Goal: Task Accomplishment & Management: Manage account settings

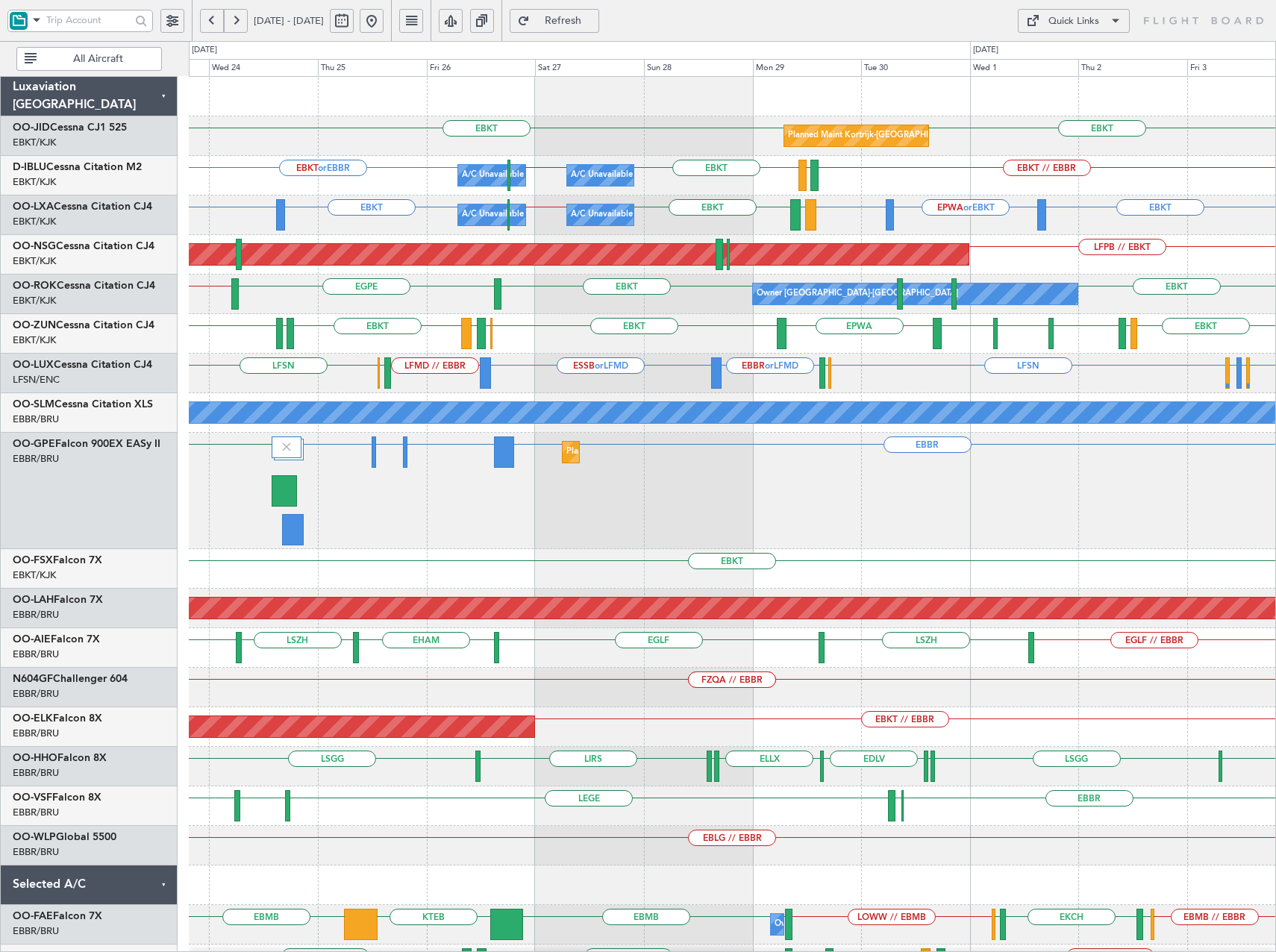
click at [40, 23] on span at bounding box center [36, 20] width 18 height 19
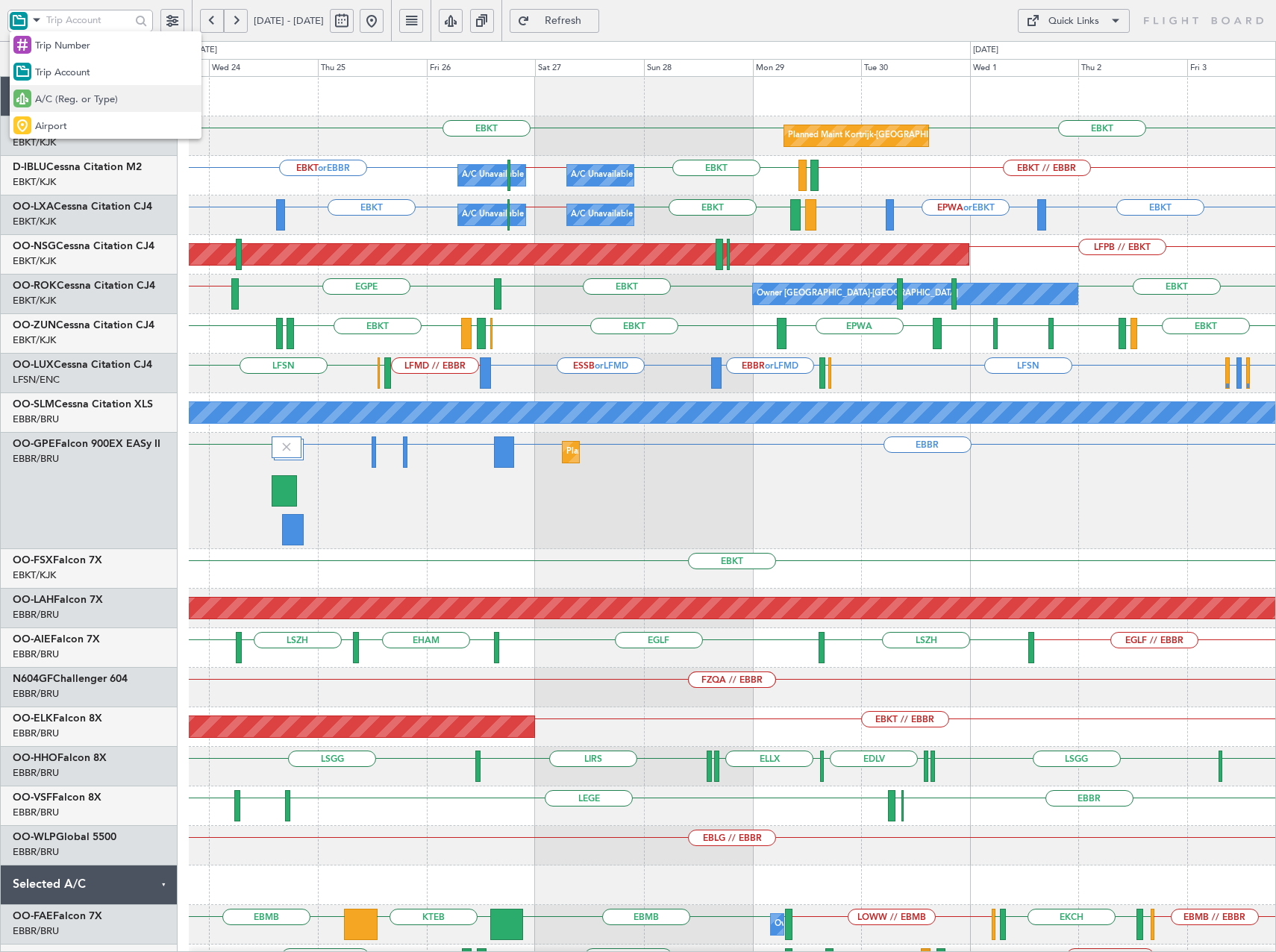
click at [74, 99] on span "A/C (Reg. or Type)" at bounding box center [76, 100] width 83 height 15
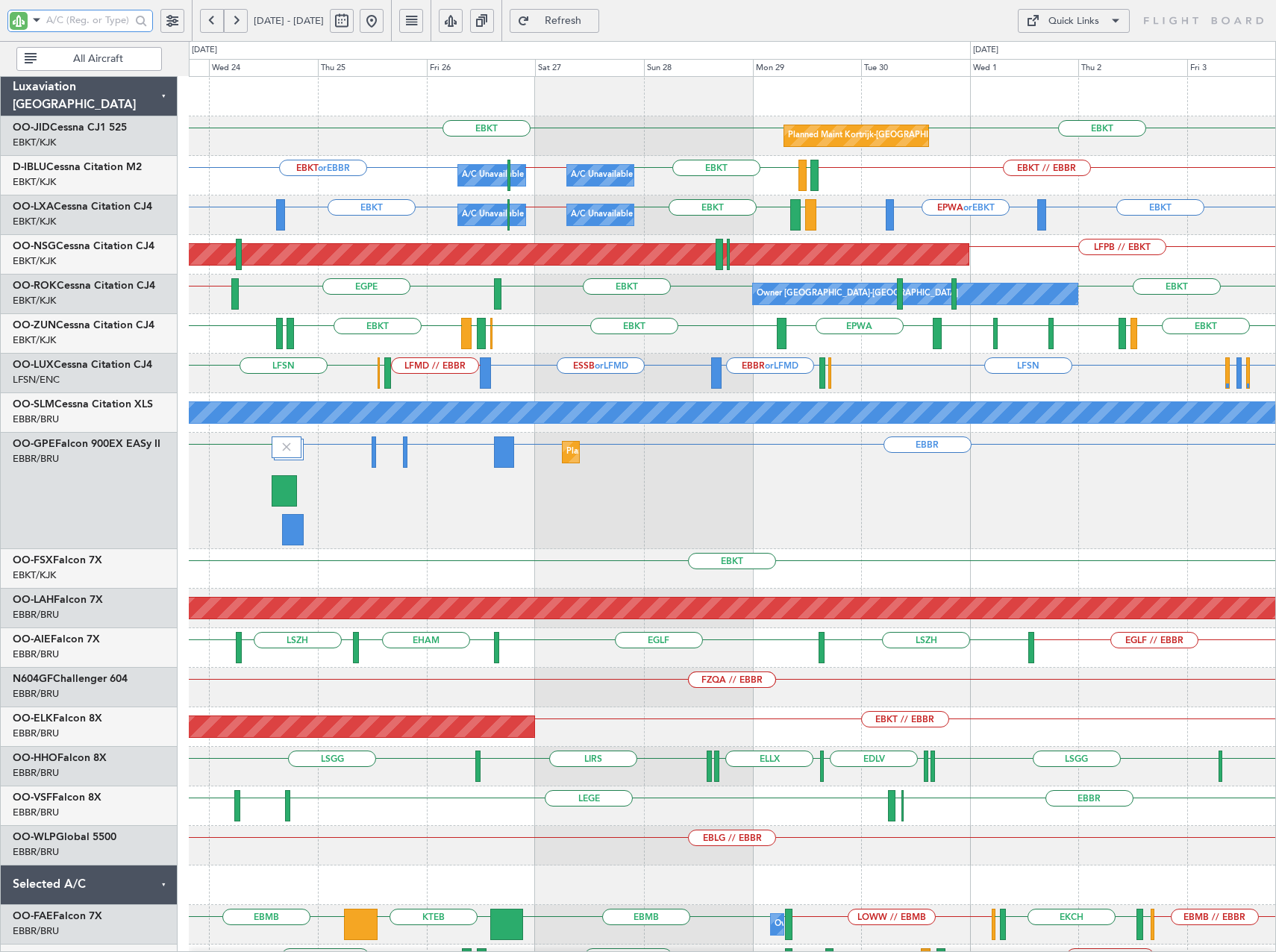
click at [72, 21] on input "text" at bounding box center [88, 21] width 85 height 23
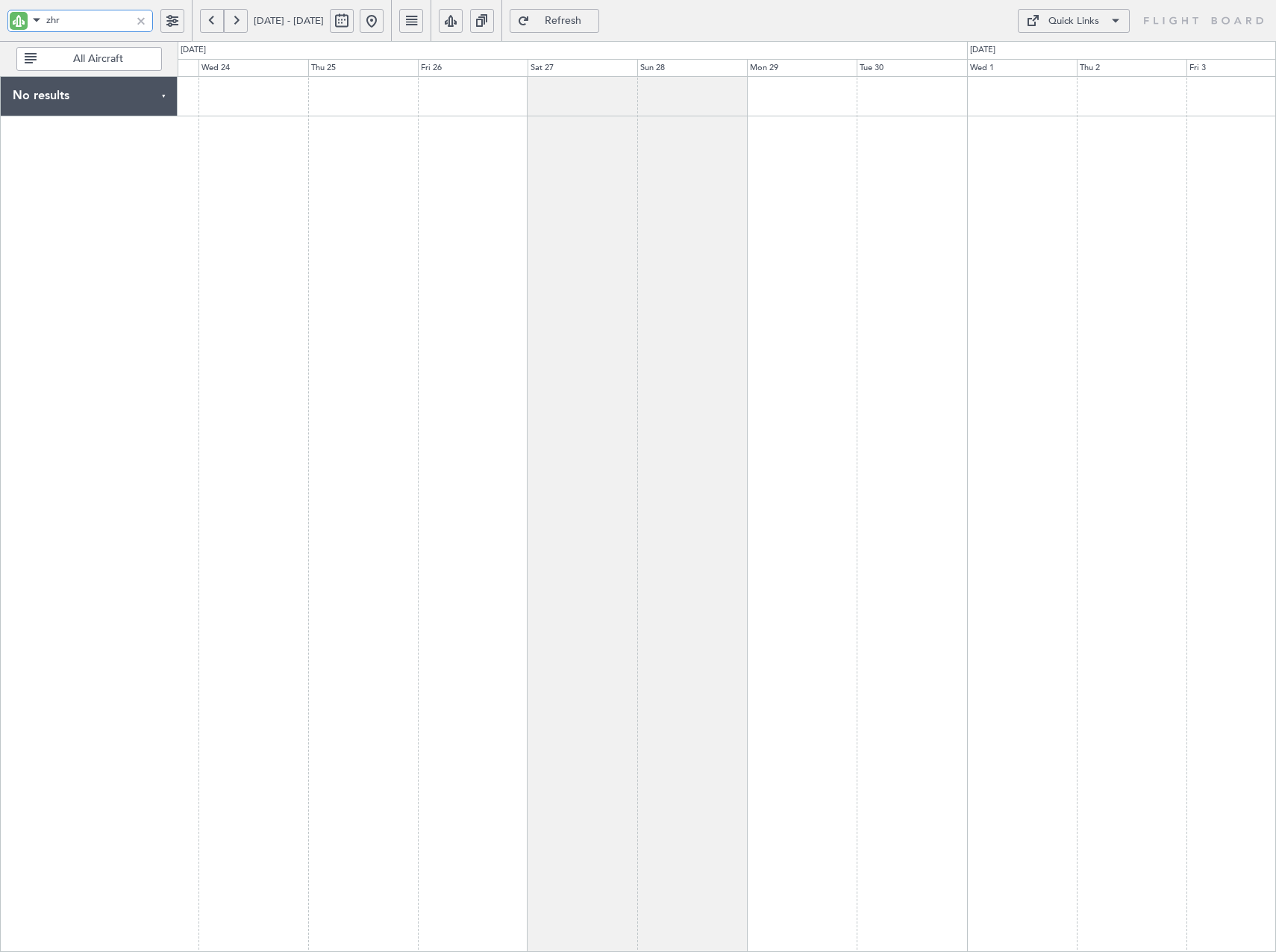
type input "zhr"
click at [33, 20] on span at bounding box center [36, 20] width 18 height 19
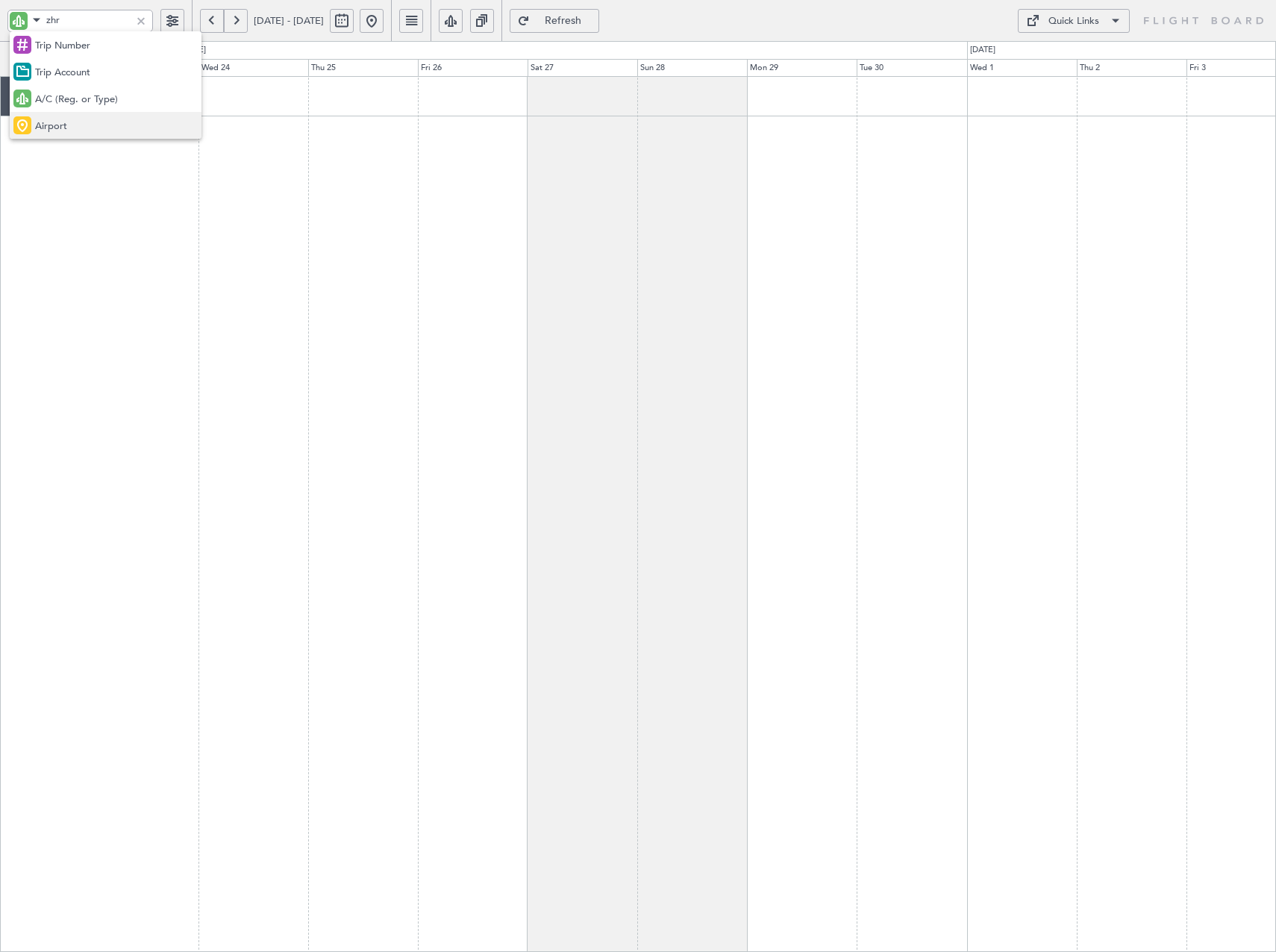
click at [57, 132] on span "Airport" at bounding box center [51, 127] width 32 height 15
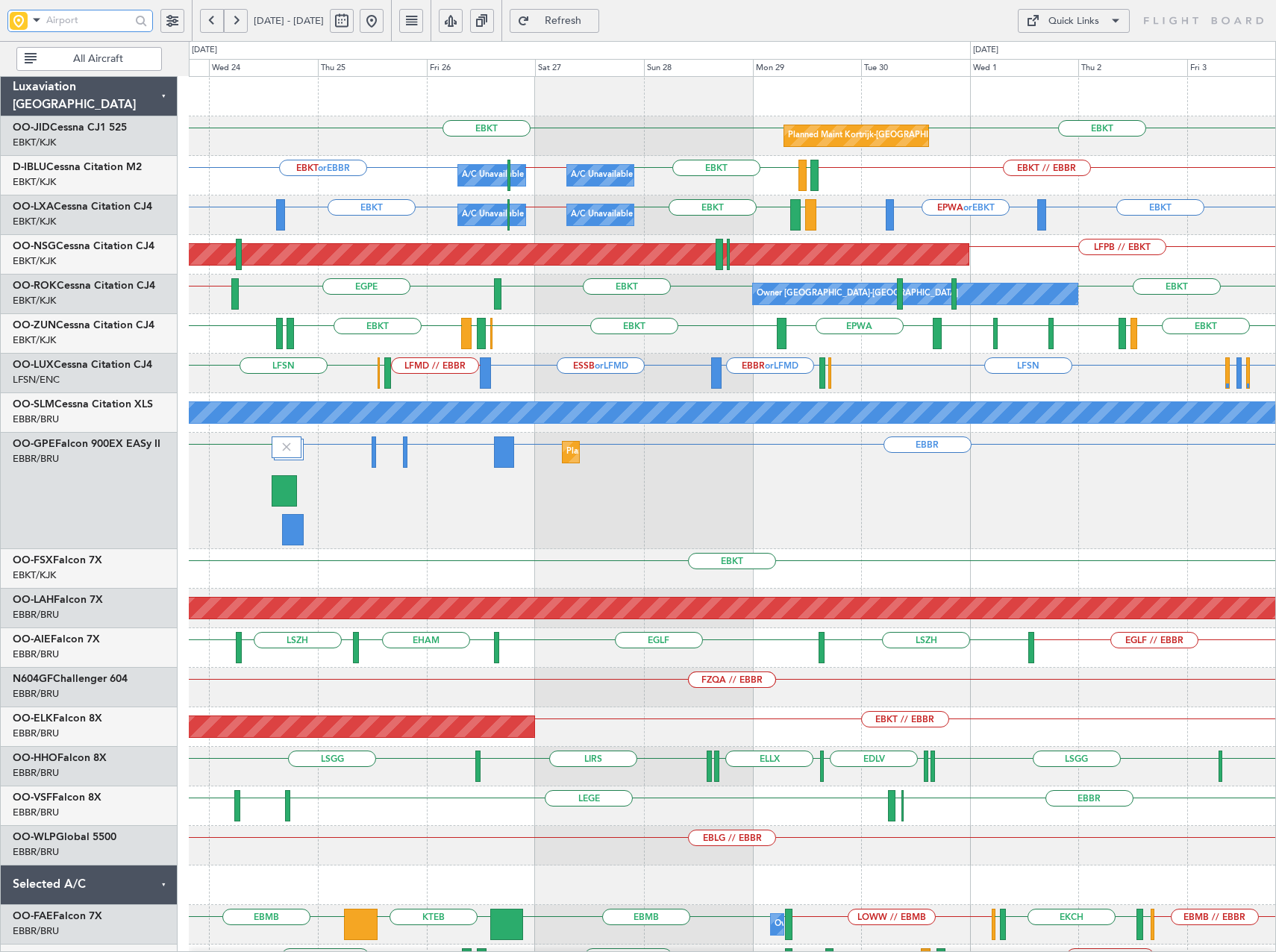
click at [89, 23] on input "text" at bounding box center [88, 21] width 85 height 23
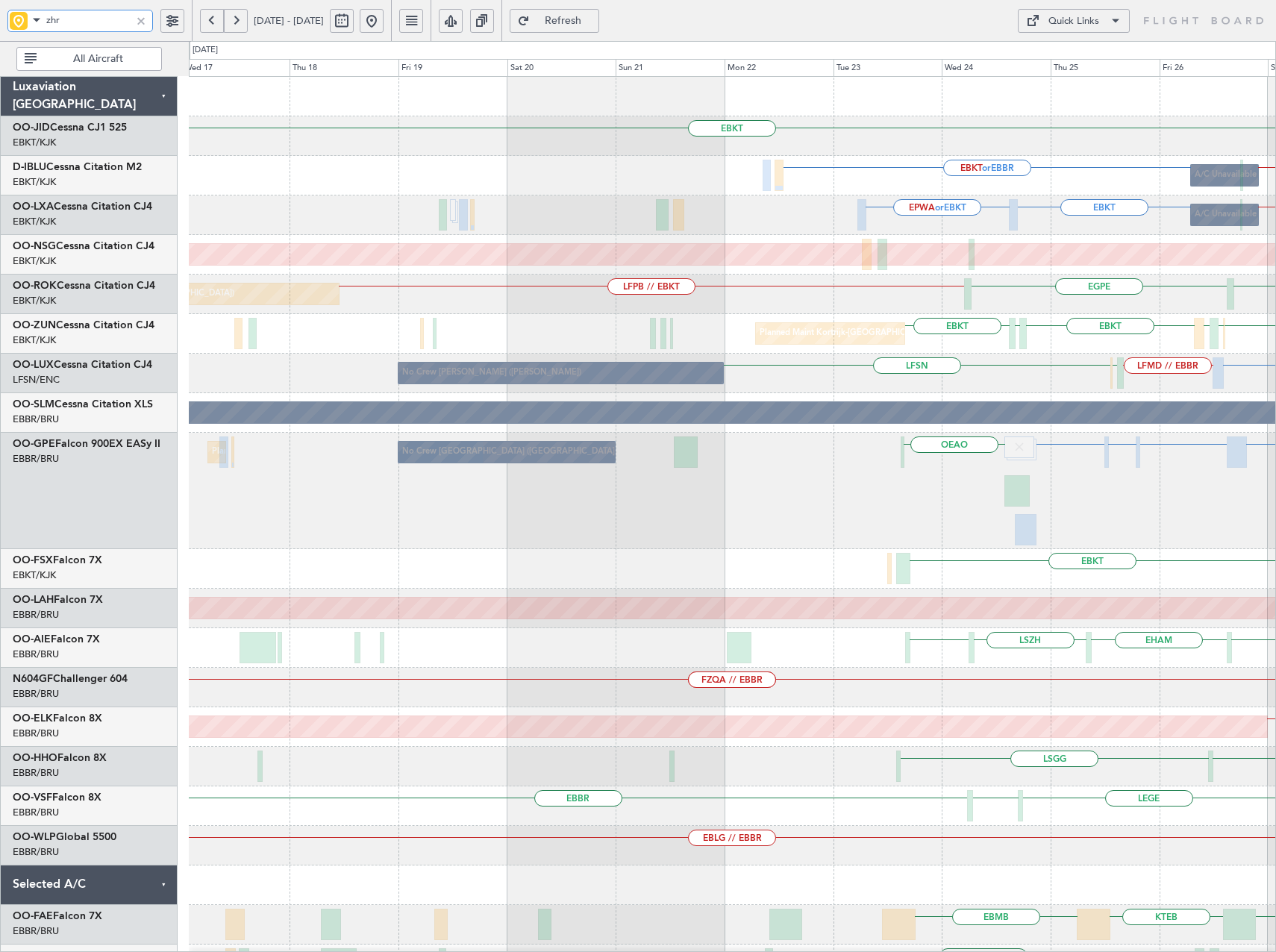
click at [1275, 399] on html "zhr [DATE] - [DATE] Refresh Quick Links All Aircraft EBKT Planned Maint [GEOGRA…" at bounding box center [638, 476] width 1276 height 952
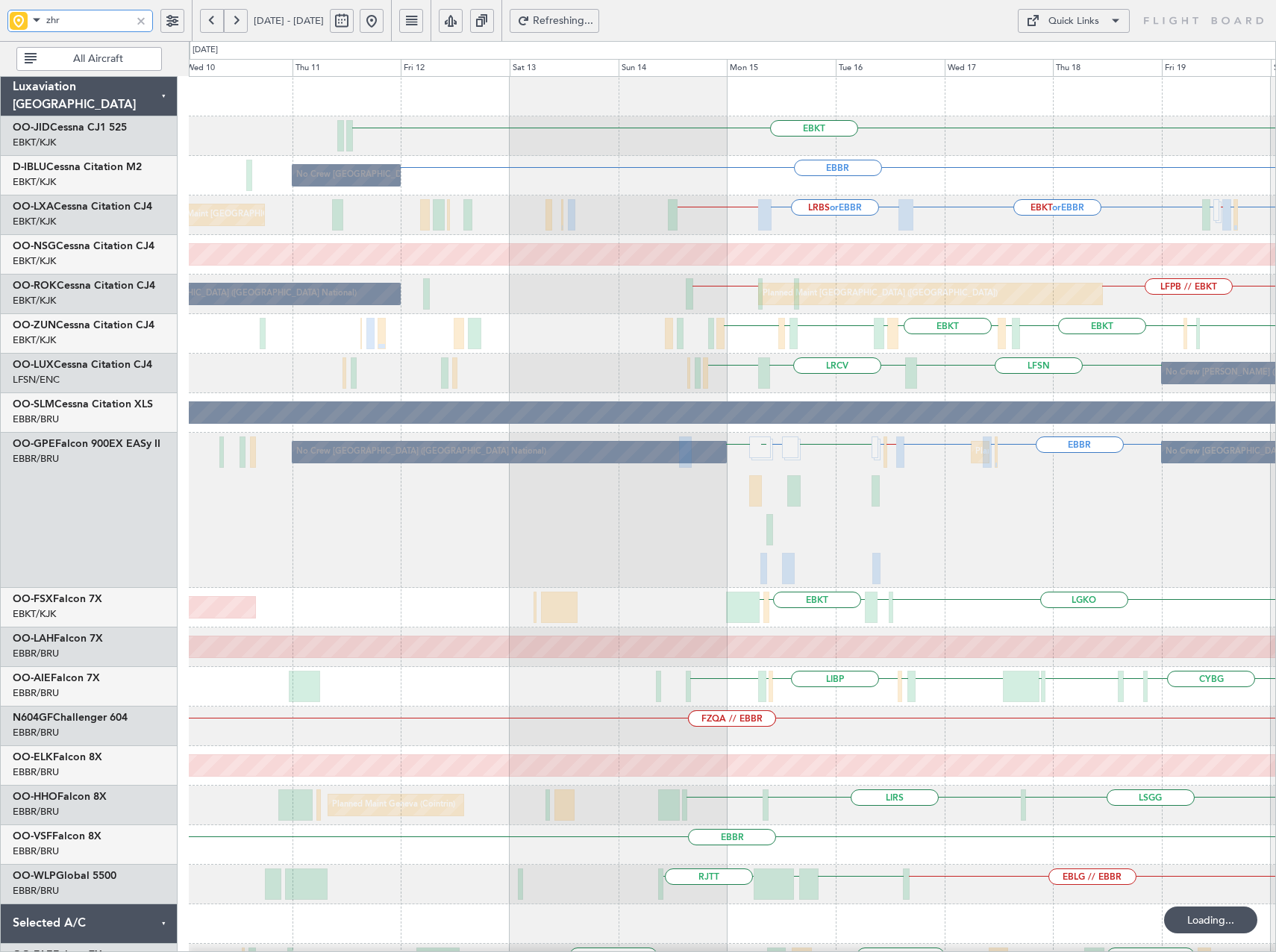
click at [1140, 479] on div "EBKT [GEOGRAPHIC_DATA] No Crew [GEOGRAPHIC_DATA] (Brussels National) LIRQ or EB…" at bounding box center [732, 649] width 1087 height 1144
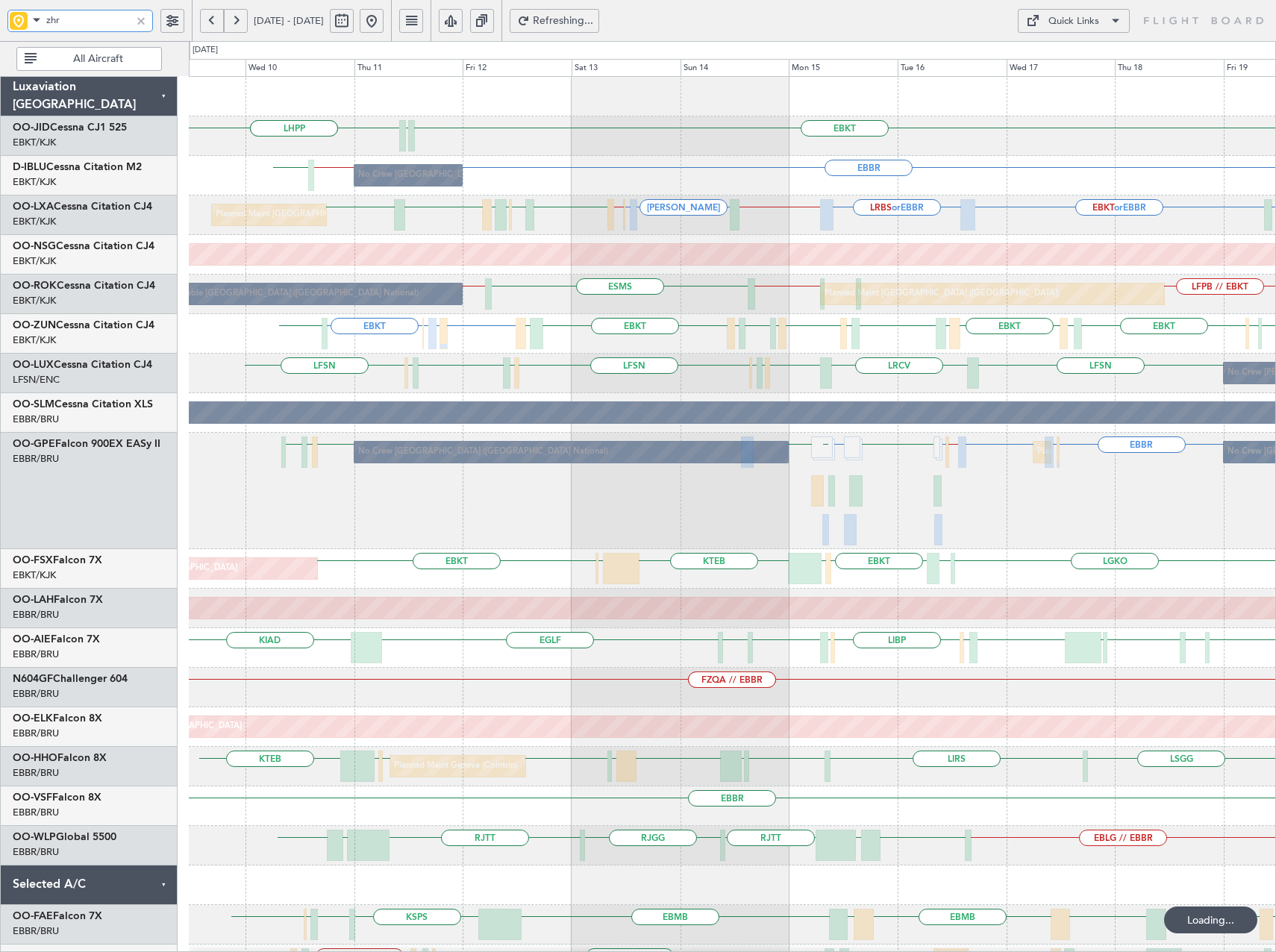
click at [197, 452] on div "EBBR ELLX or EBBR LEMD or EBBR EBBR // LFPB LFPB LCLK LIRA LGAV [GEOGRAPHIC_DAT…" at bounding box center [732, 491] width 1087 height 117
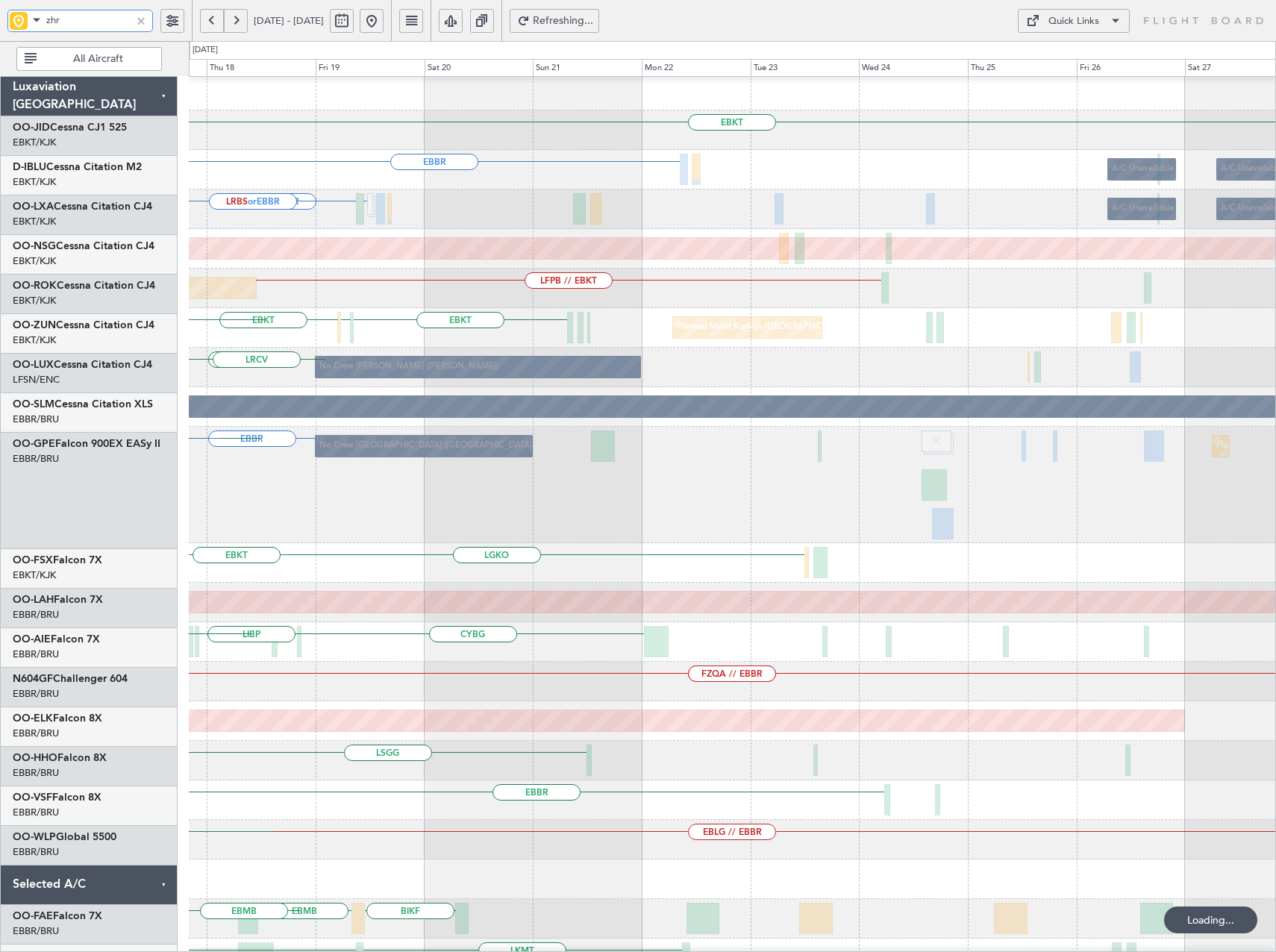
scroll to position [6, 0]
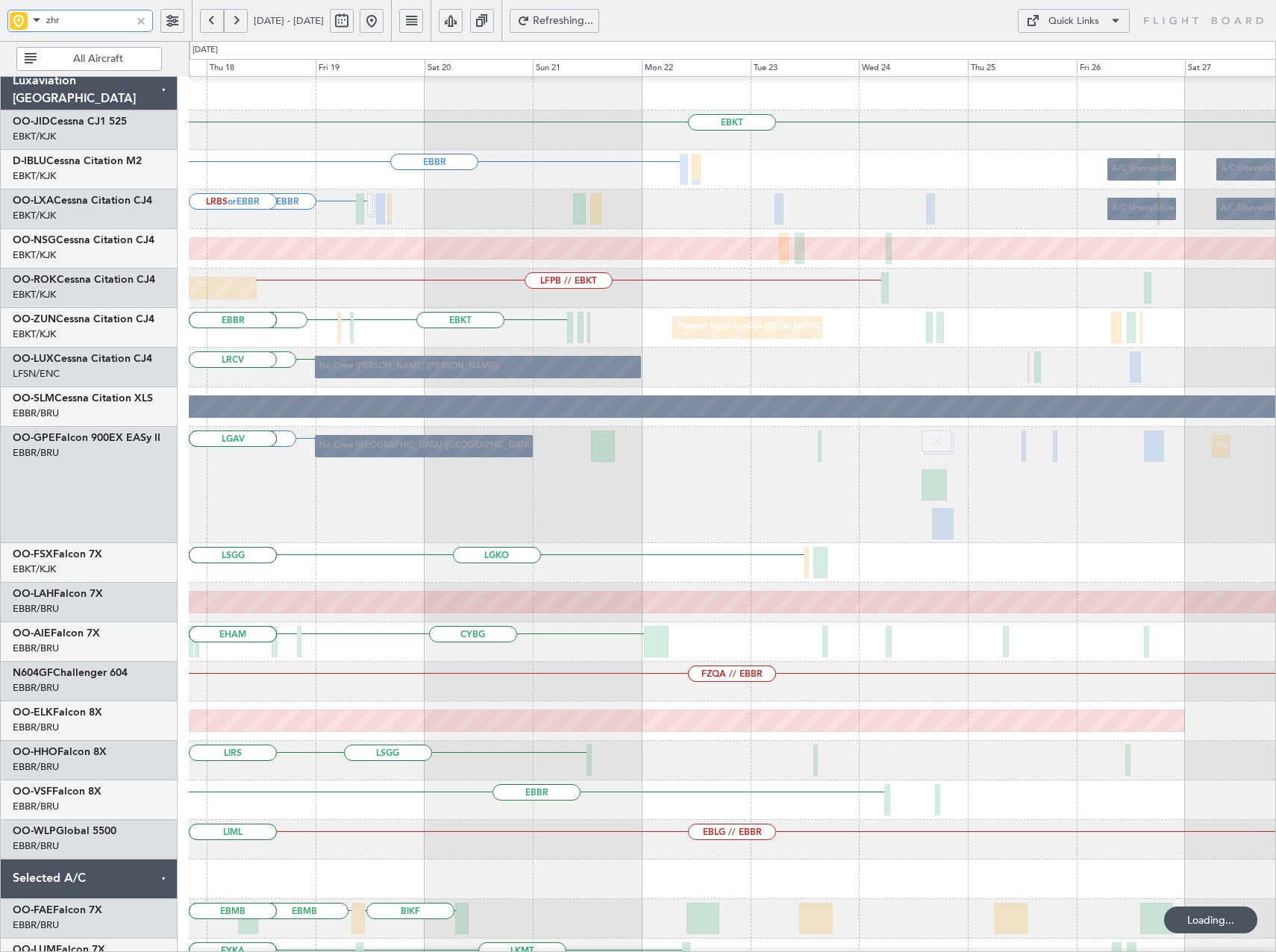
click at [206, 491] on div "No Crew [GEOGRAPHIC_DATA] ([GEOGRAPHIC_DATA] National) Planned Maint [GEOGRAPHI…" at bounding box center [732, 485] width 1087 height 117
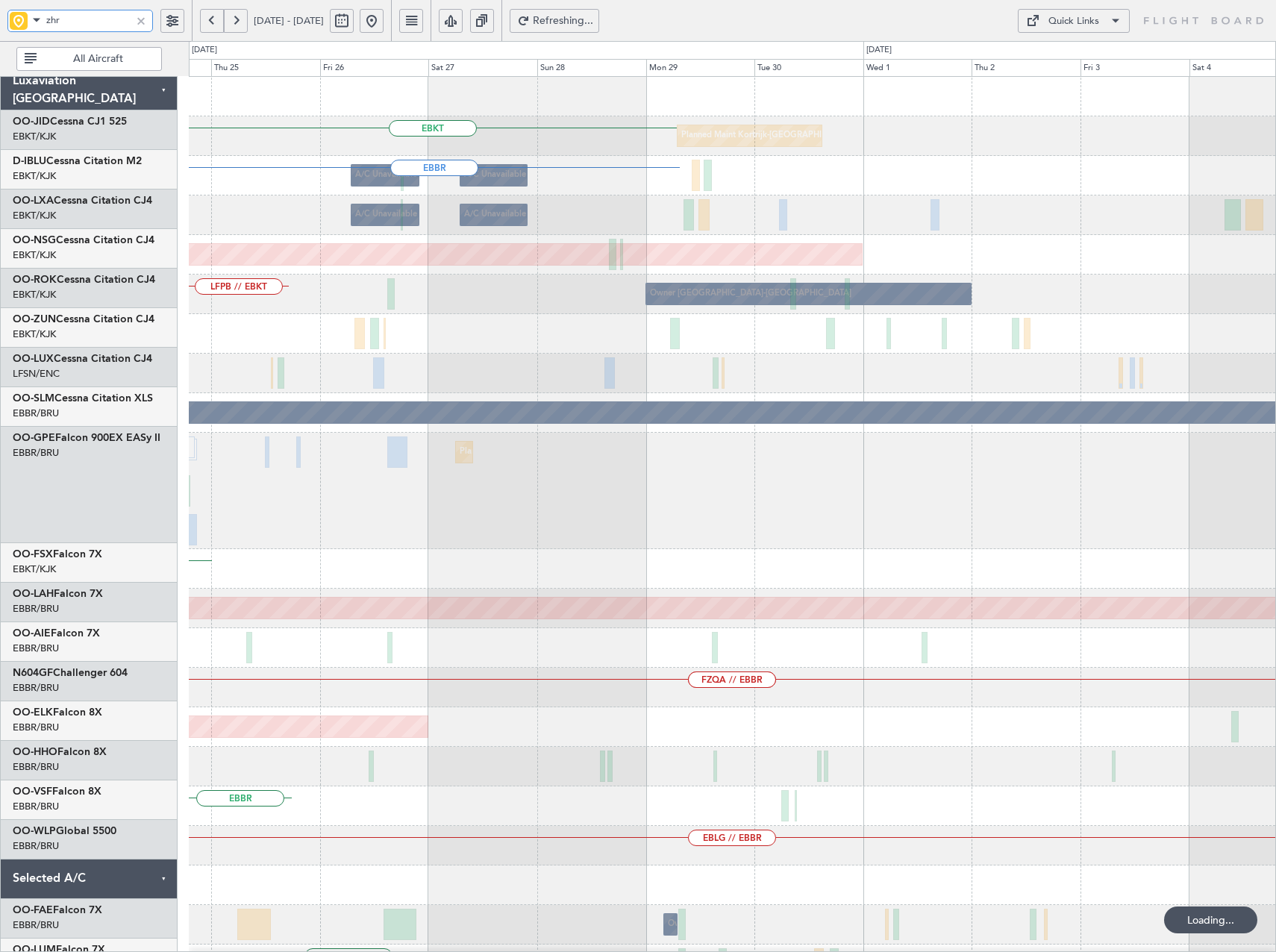
scroll to position [0, 0]
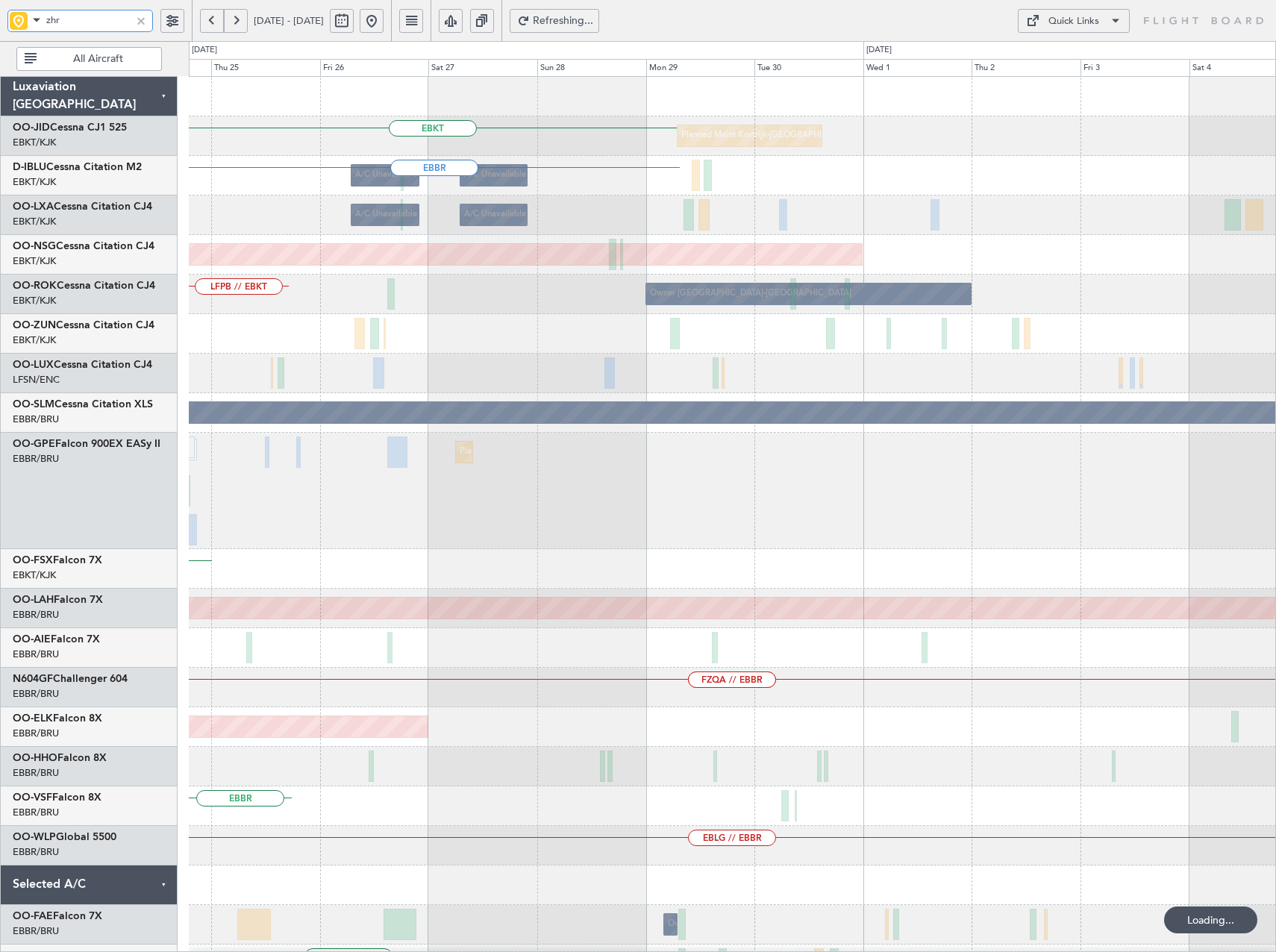
click at [260, 500] on div "EBKT Planned Maint [GEOGRAPHIC_DATA]-[GEOGRAPHIC_DATA] A/C Unavailable [GEOGRAP…" at bounding box center [732, 649] width 1087 height 1144
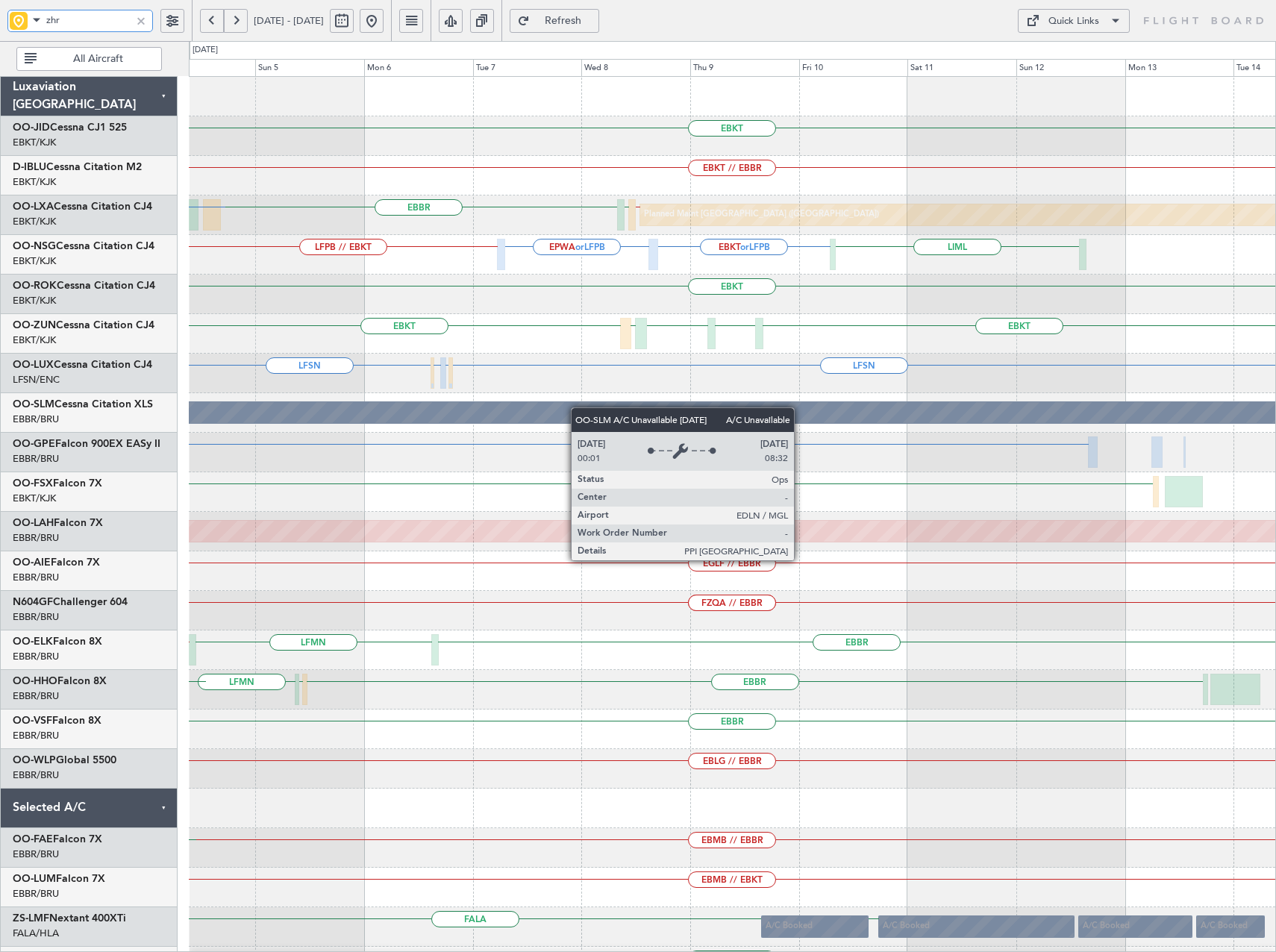
click at [84, 471] on div "EBKT EBKT // EBBR [GEOGRAPHIC_DATA] LGSM EBKT // LFPB LFTH Planned Maint [GEOGR…" at bounding box center [638, 497] width 1276 height 911
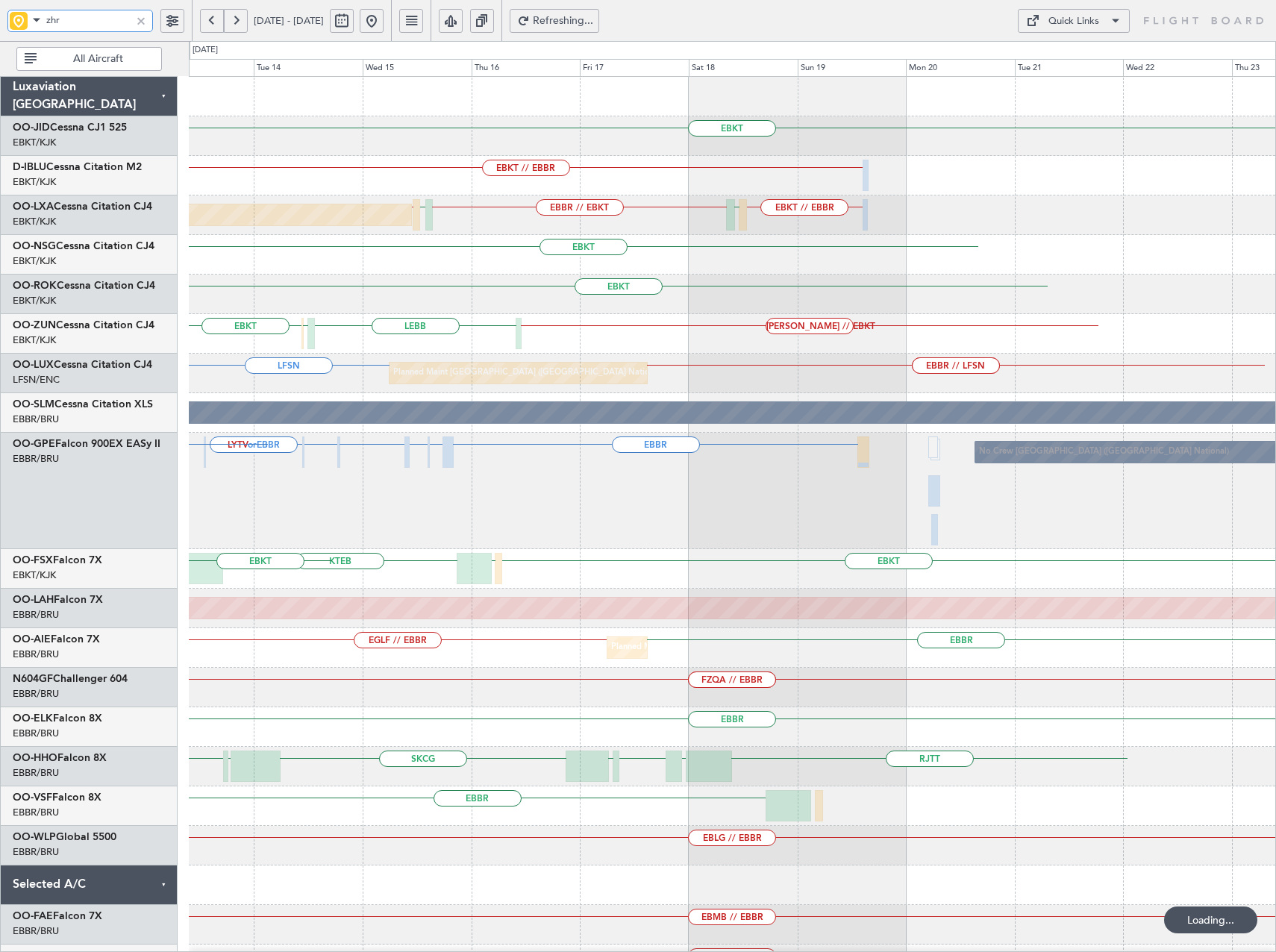
click at [341, 398] on div "EBKT EBKT // EBBR Planned Maint [GEOGRAPHIC_DATA] ([GEOGRAPHIC_DATA]) EBKT // E…" at bounding box center [732, 629] width 1087 height 1104
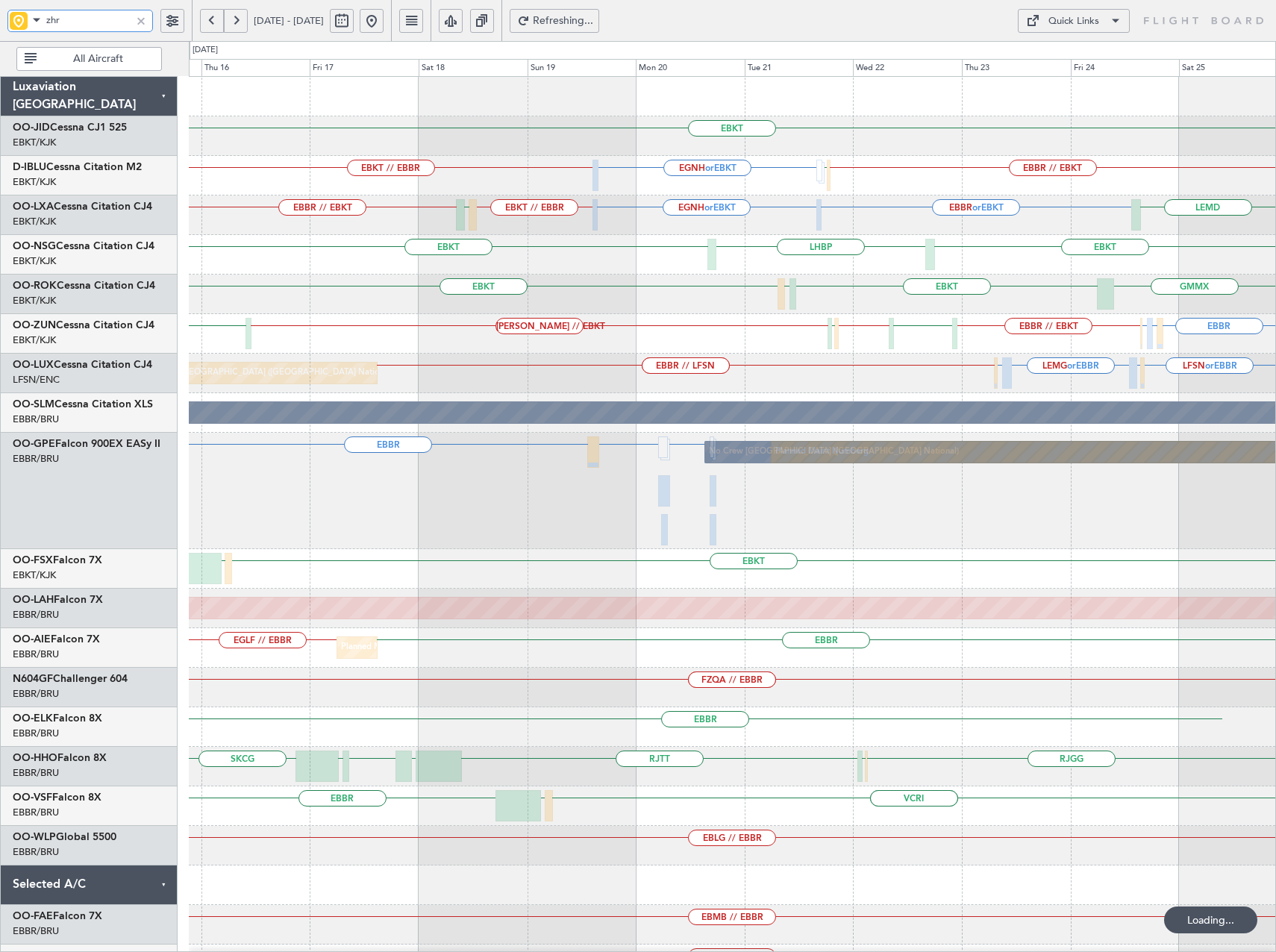
click at [229, 496] on div "EBKT EBKT // EBBR EGNH or EBKT EBBR // EBKT LFPB EGNH or EBKT EBKT // EBBR EBBR…" at bounding box center [732, 629] width 1087 height 1104
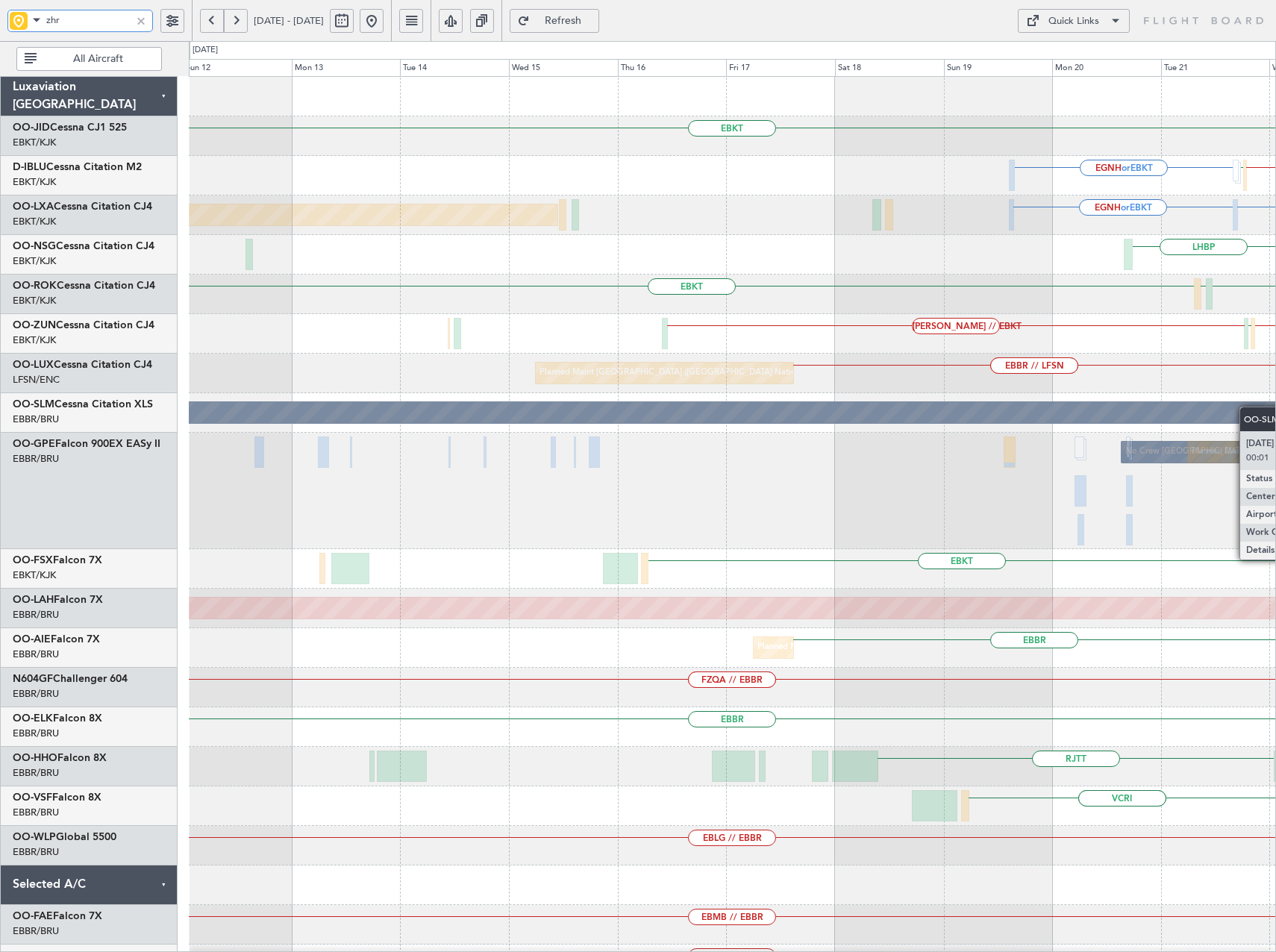
click at [1275, 406] on html "zhr [DATE] - [DATE] Refresh Quick Links All Aircraft EBKT EGNH or EBKT EBBR // …" at bounding box center [638, 476] width 1276 height 952
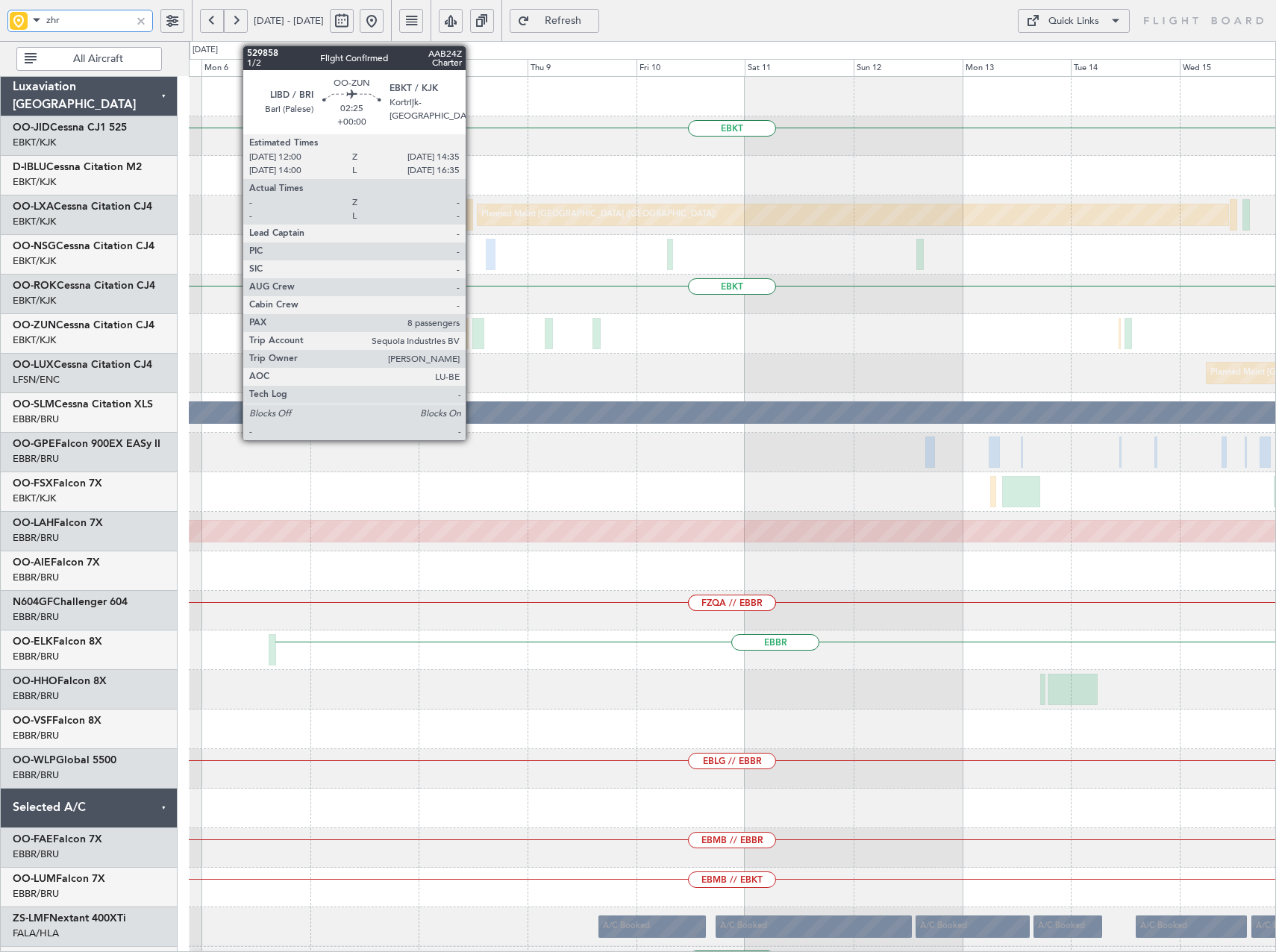
click at [1248, 390] on div "EBKT Planned Maint [GEOGRAPHIC_DATA] ([GEOGRAPHIC_DATA]) EBKT [PERSON_NAME] // …" at bounding box center [732, 551] width 1087 height 949
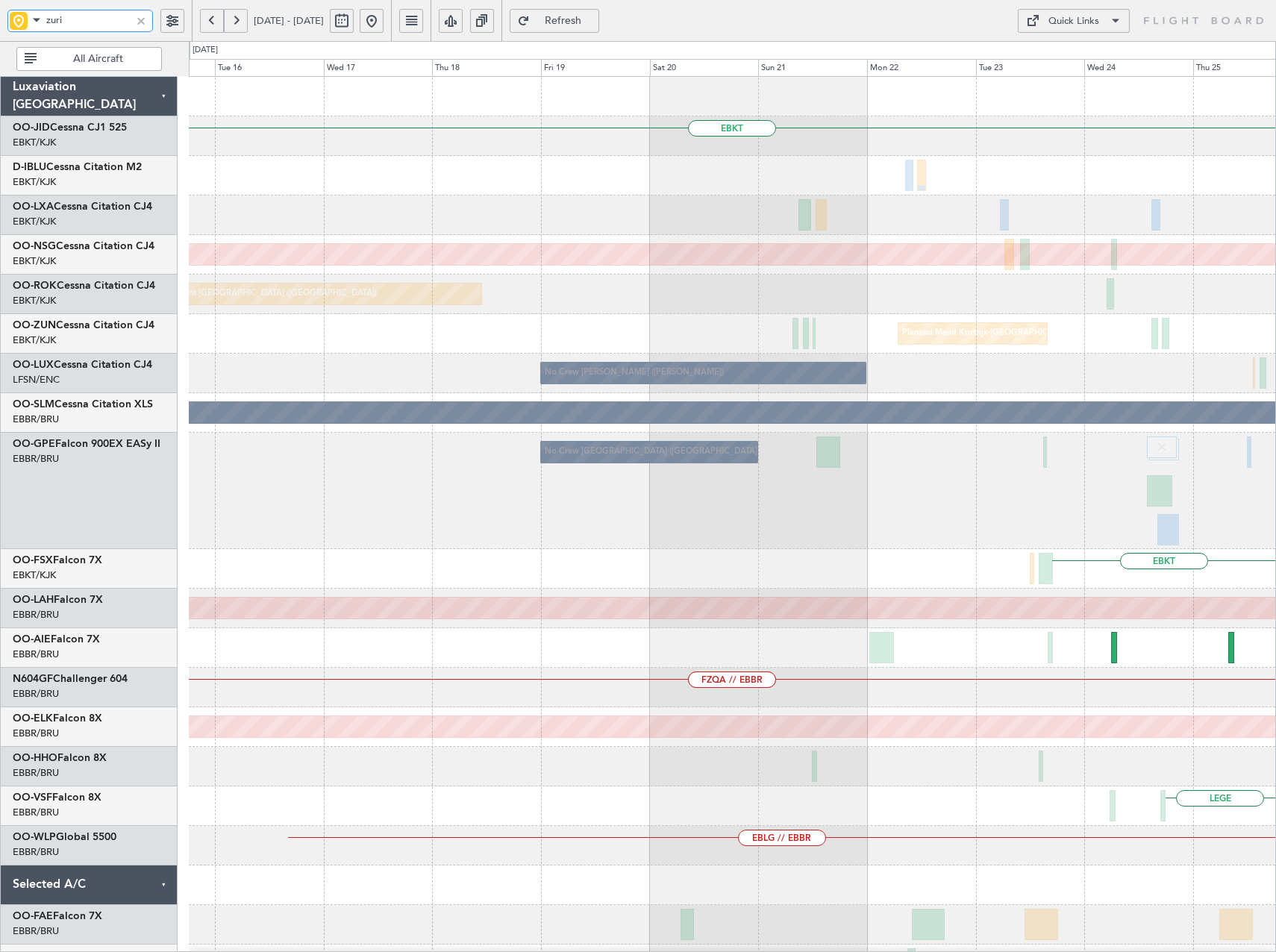
click at [1275, 449] on html "zuri [DATE] - [DATE] Refresh Quick Links All Aircraft EBKT A/C Unavailable [GEO…" at bounding box center [638, 476] width 1276 height 952
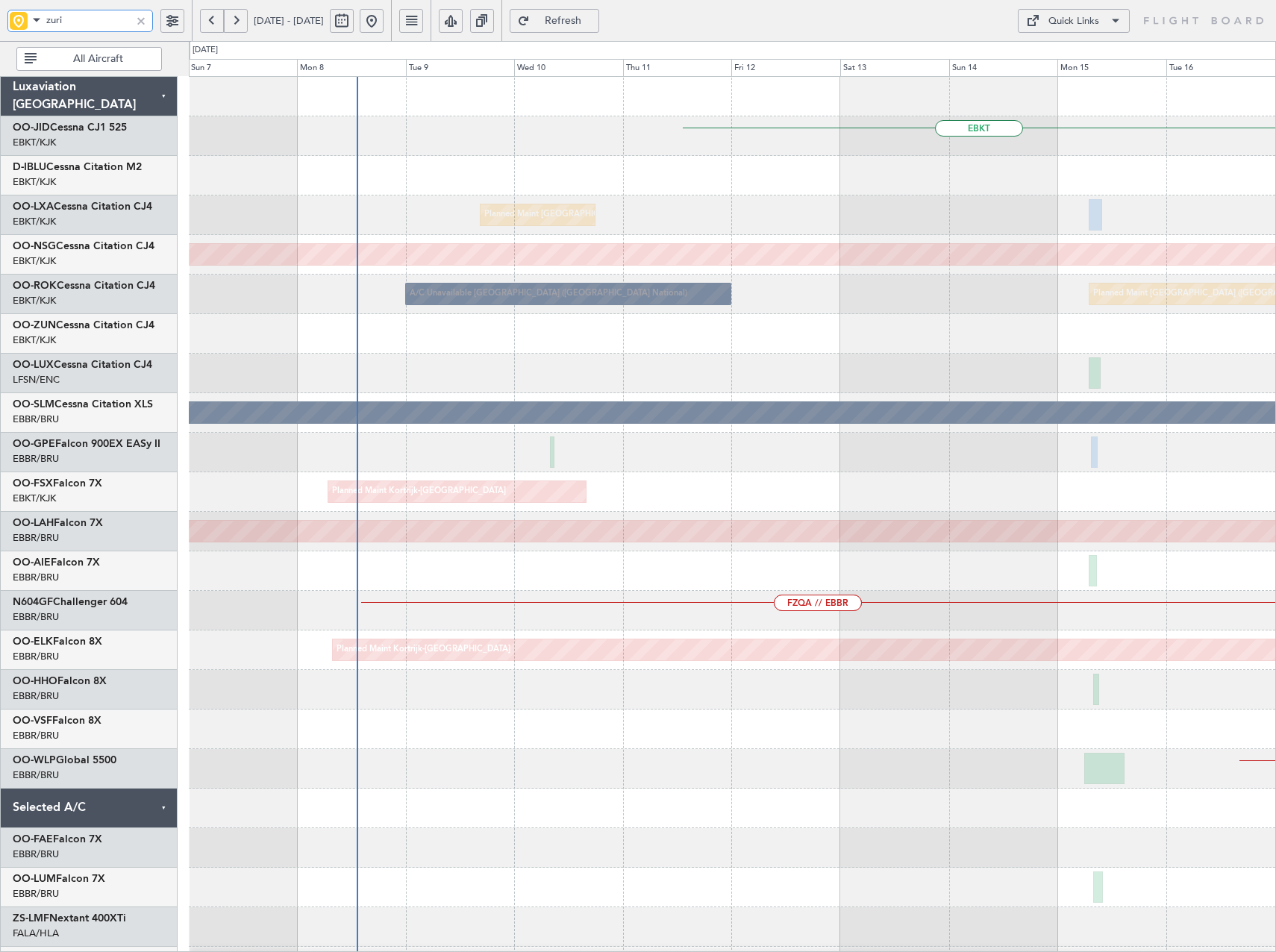
click at [1275, 452] on html "zuri [DATE] - [DATE] Refresh Quick Links All Aircraft EBKT Planned Maint [GEOGR…" at bounding box center [638, 476] width 1276 height 952
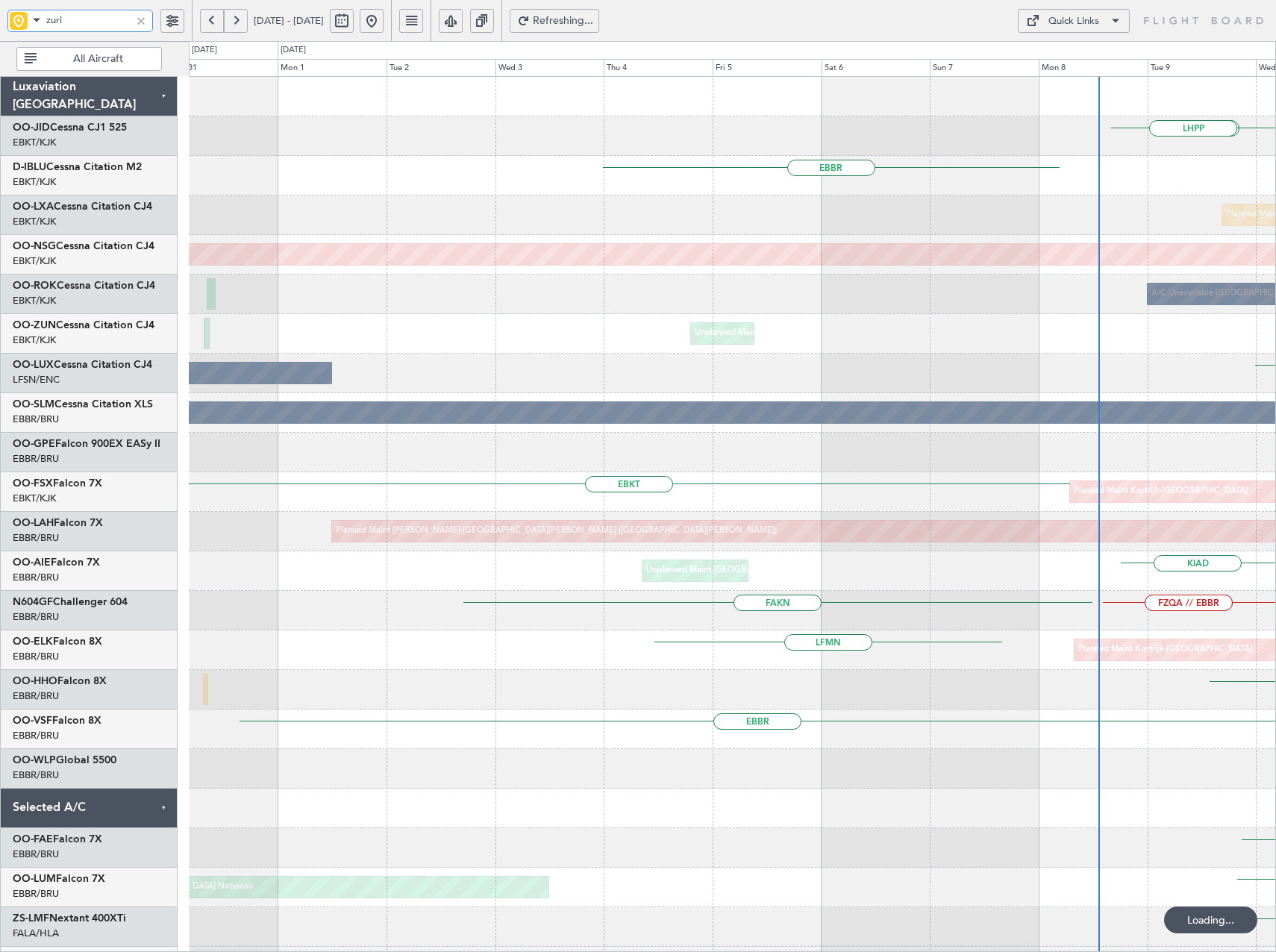
click at [1089, 470] on div "LHPP LHPP EBKT AOG Maint [GEOGRAPHIC_DATA]-[GEOGRAPHIC_DATA] [GEOGRAPHIC_DATA] …" at bounding box center [732, 551] width 1087 height 949
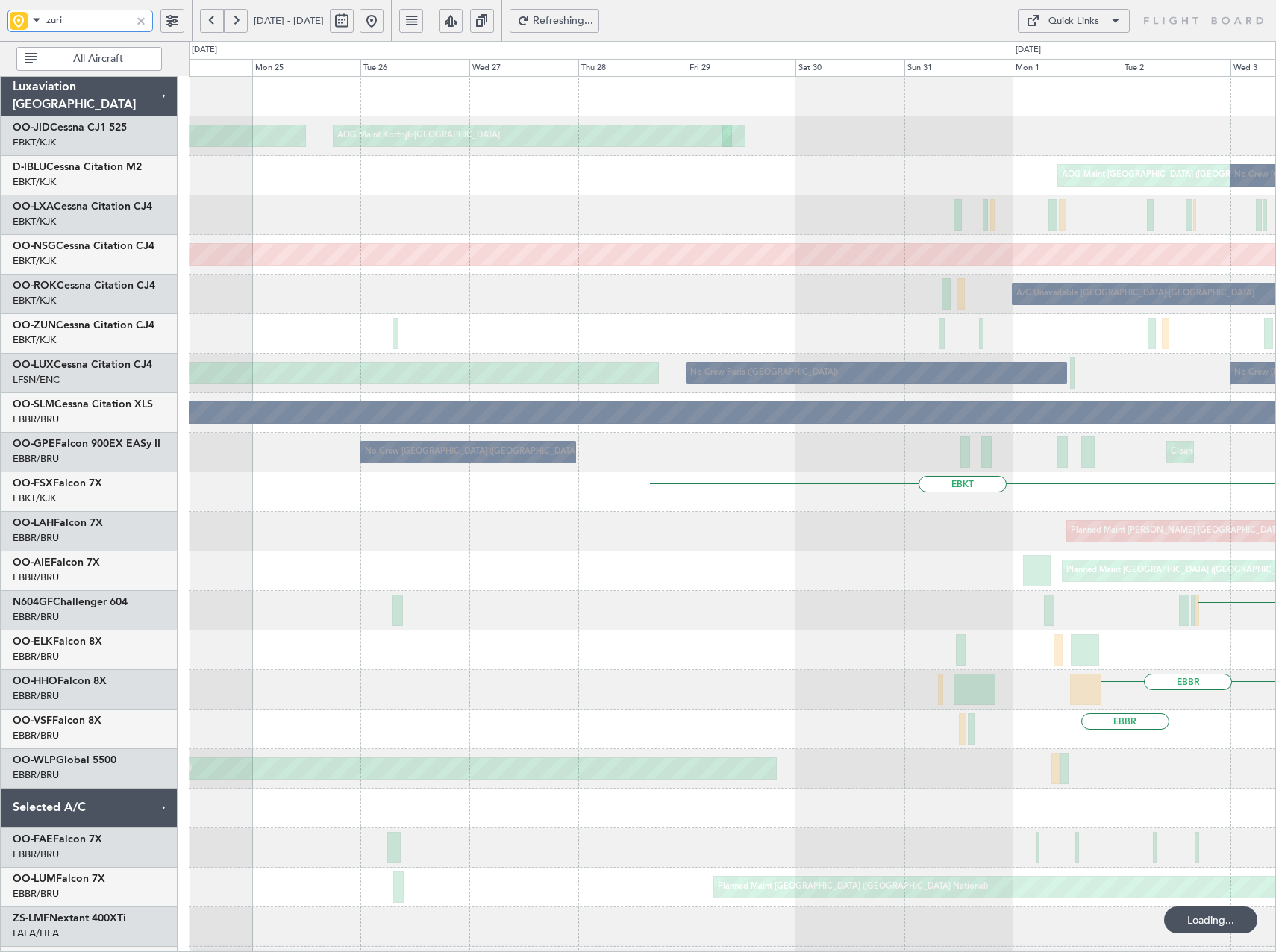
click at [1130, 544] on div "Planned Maint Kortrijk-[GEOGRAPHIC_DATA] AOG Maint [GEOGRAPHIC_DATA]-[GEOGRAPHI…" at bounding box center [732, 611] width 1087 height 1068
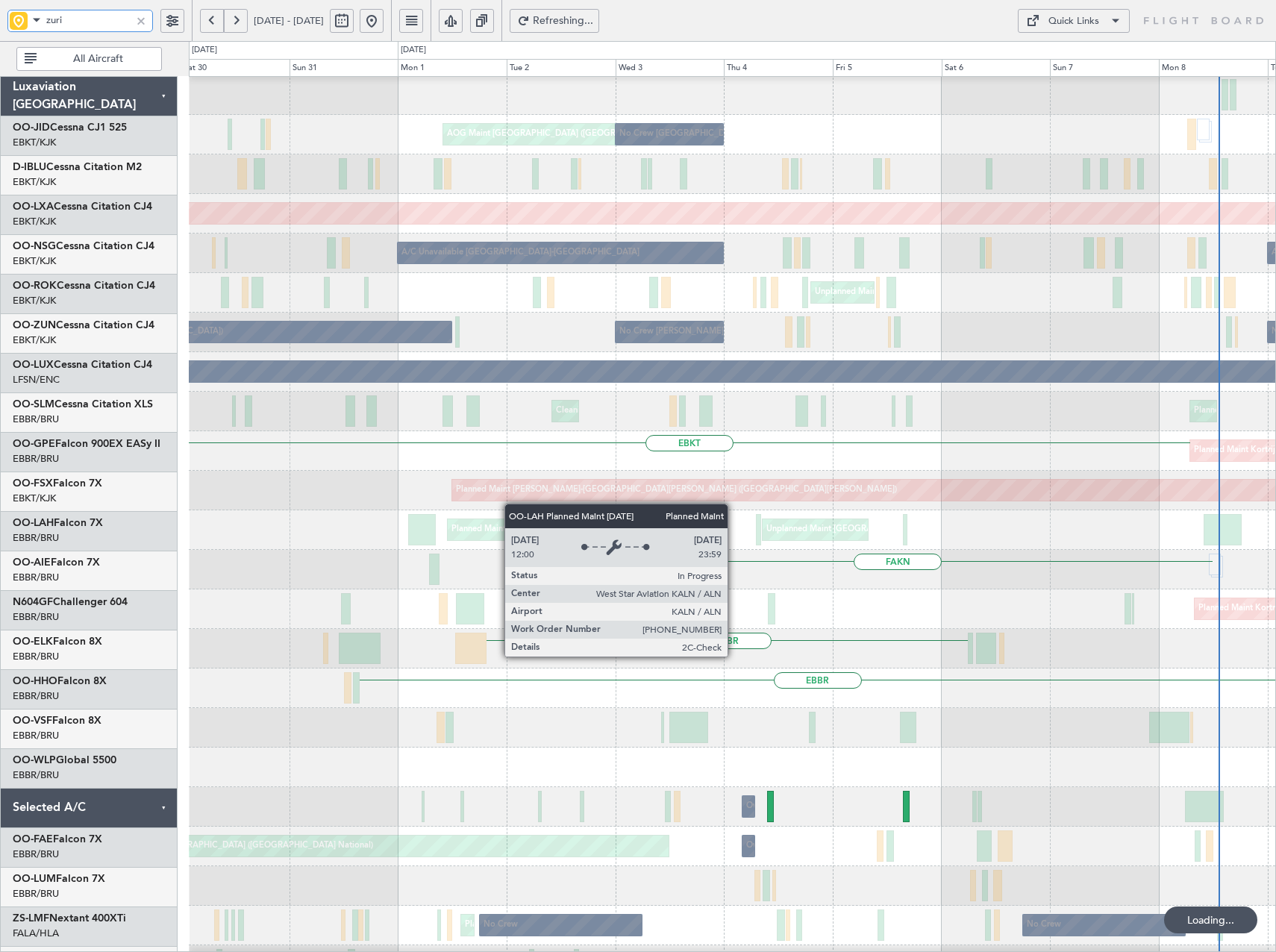
scroll to position [41, 0]
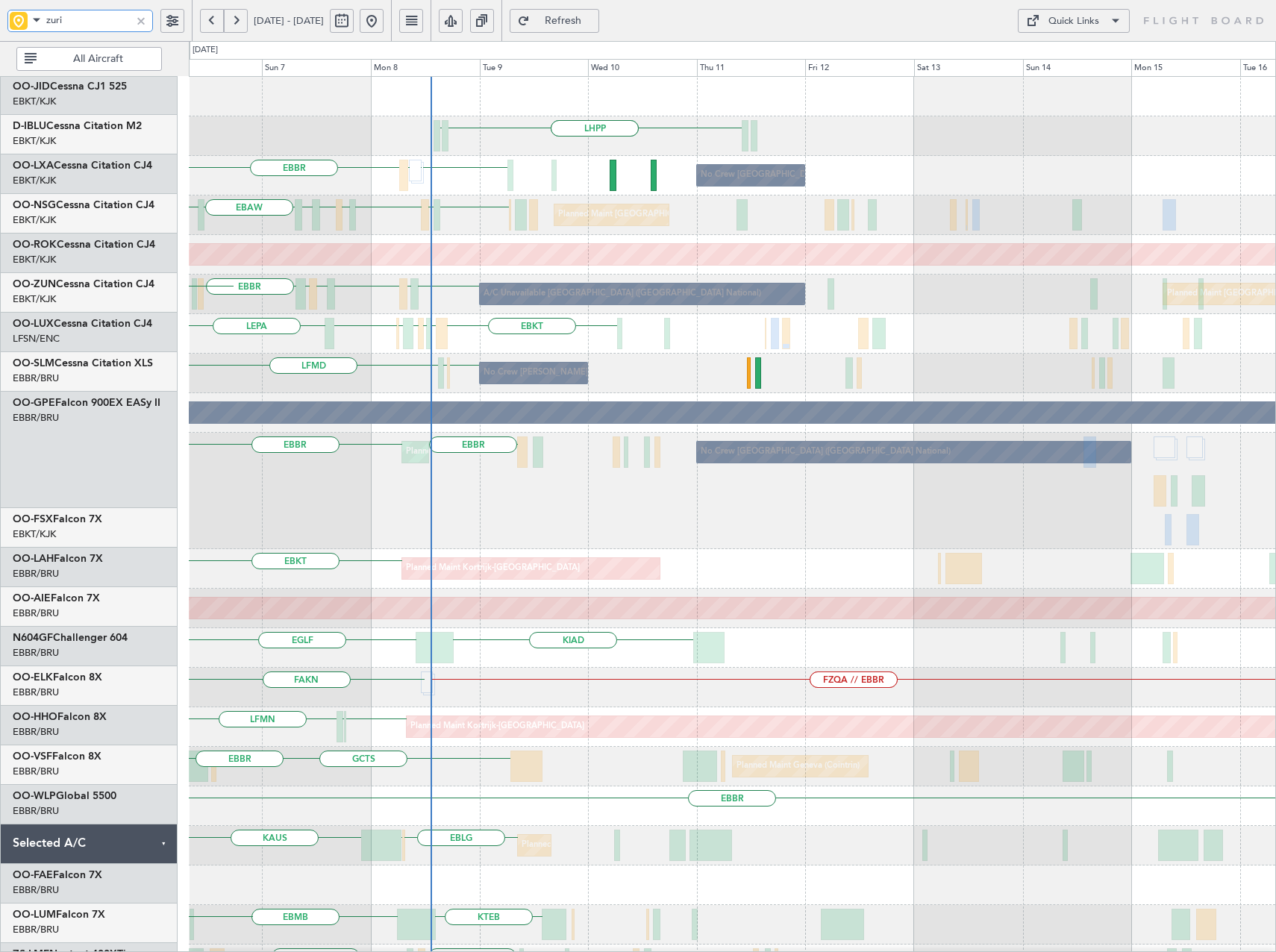
click at [100, 681] on div "LHPP LHPP EDDN [GEOGRAPHIC_DATA] EBKT [GEOGRAPHIC_DATA] LIRZ No Crew [GEOGRAPHI…" at bounding box center [638, 497] width 1276 height 911
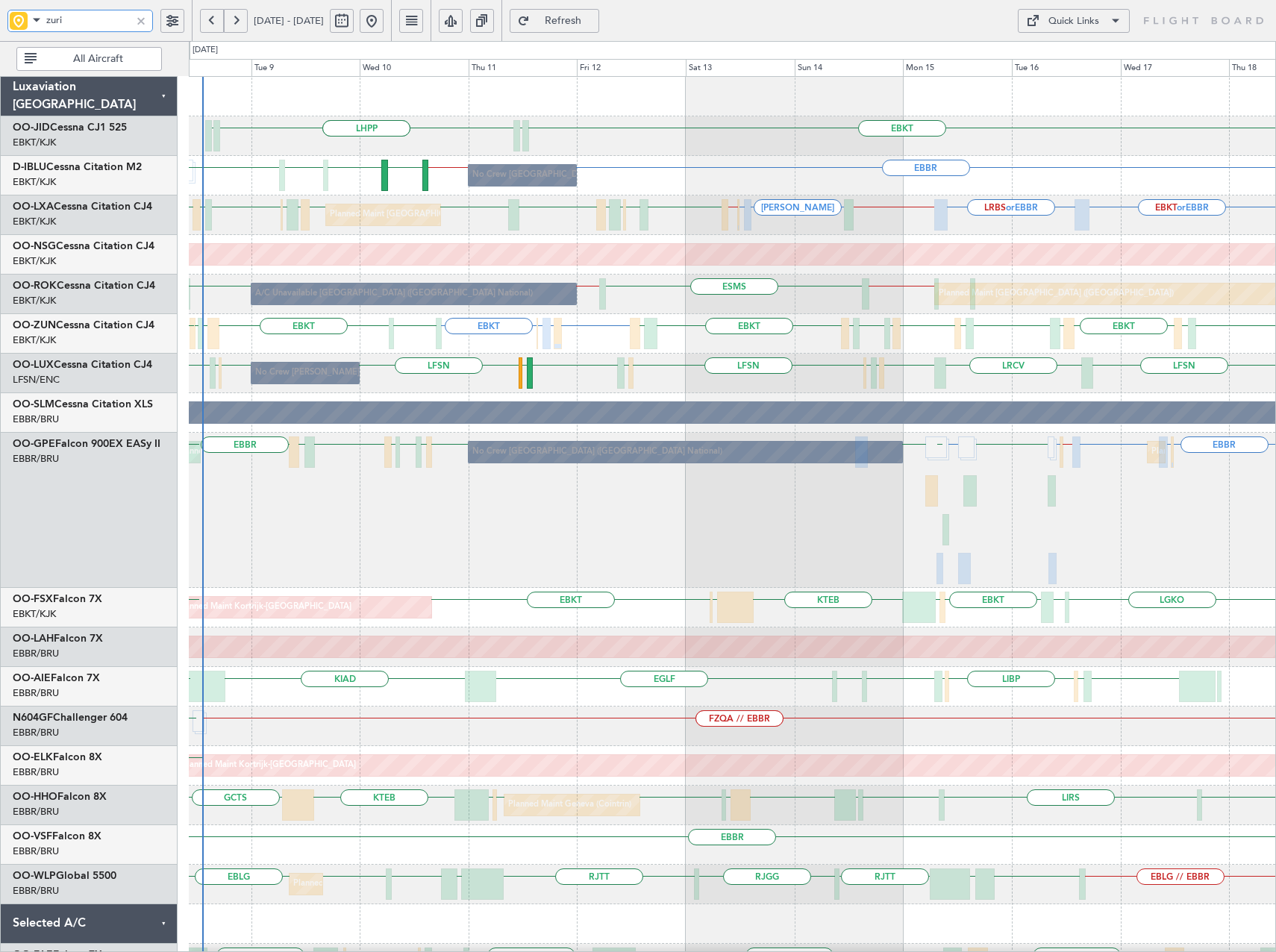
click at [881, 341] on div "EBBR or EBKT LFTH or EBKT EBBR or EBKT EBKT [GEOGRAPHIC_DATA] EDDM EBKT LFMD EB…" at bounding box center [732, 334] width 1087 height 40
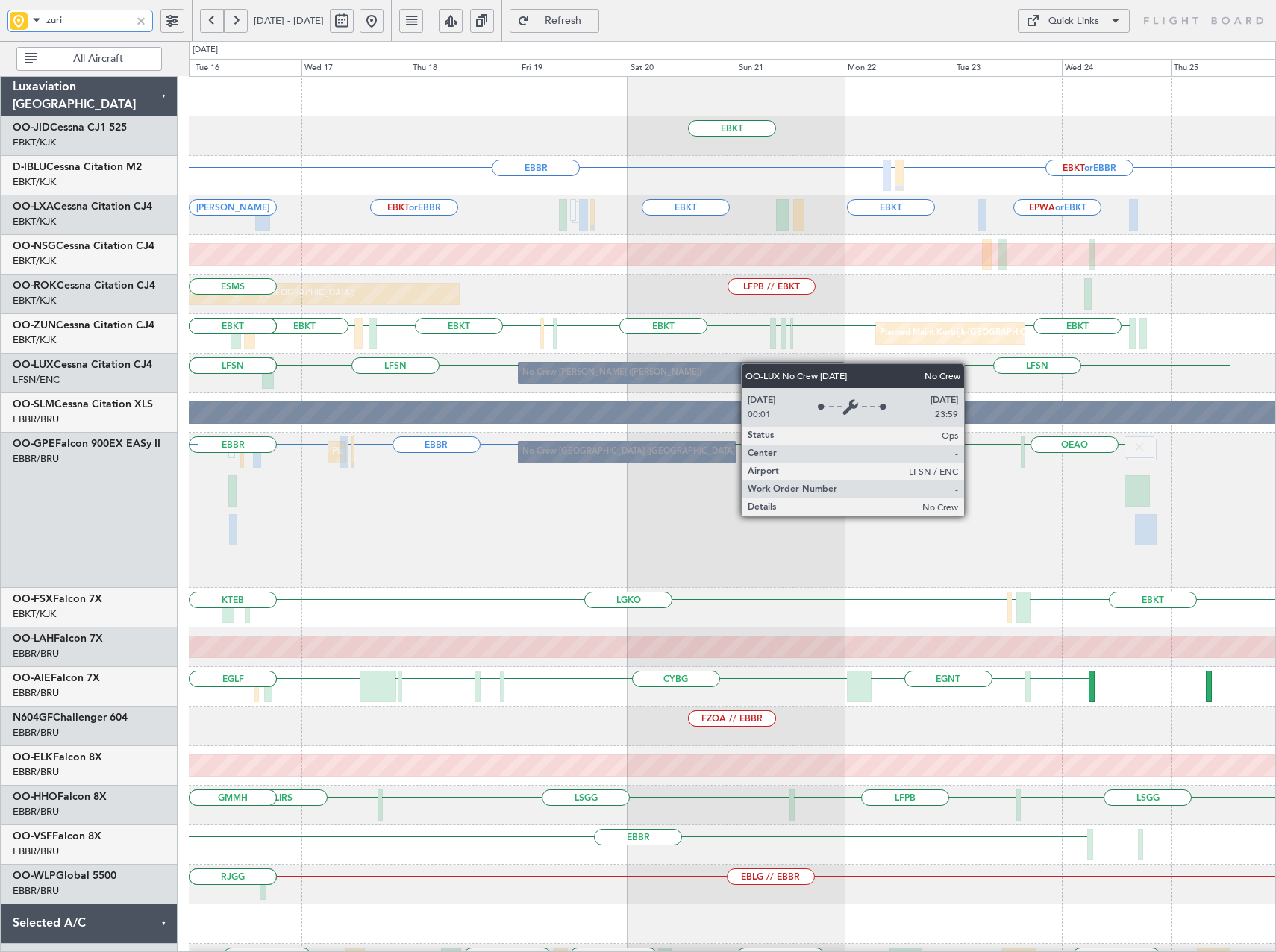
click at [733, 366] on div "EBKT EBKT or EBBR [GEOGRAPHIC_DATA] LIRQ or EBBR EBKT EDDL or EBKT EBKT // LFMD…" at bounding box center [732, 649] width 1087 height 1144
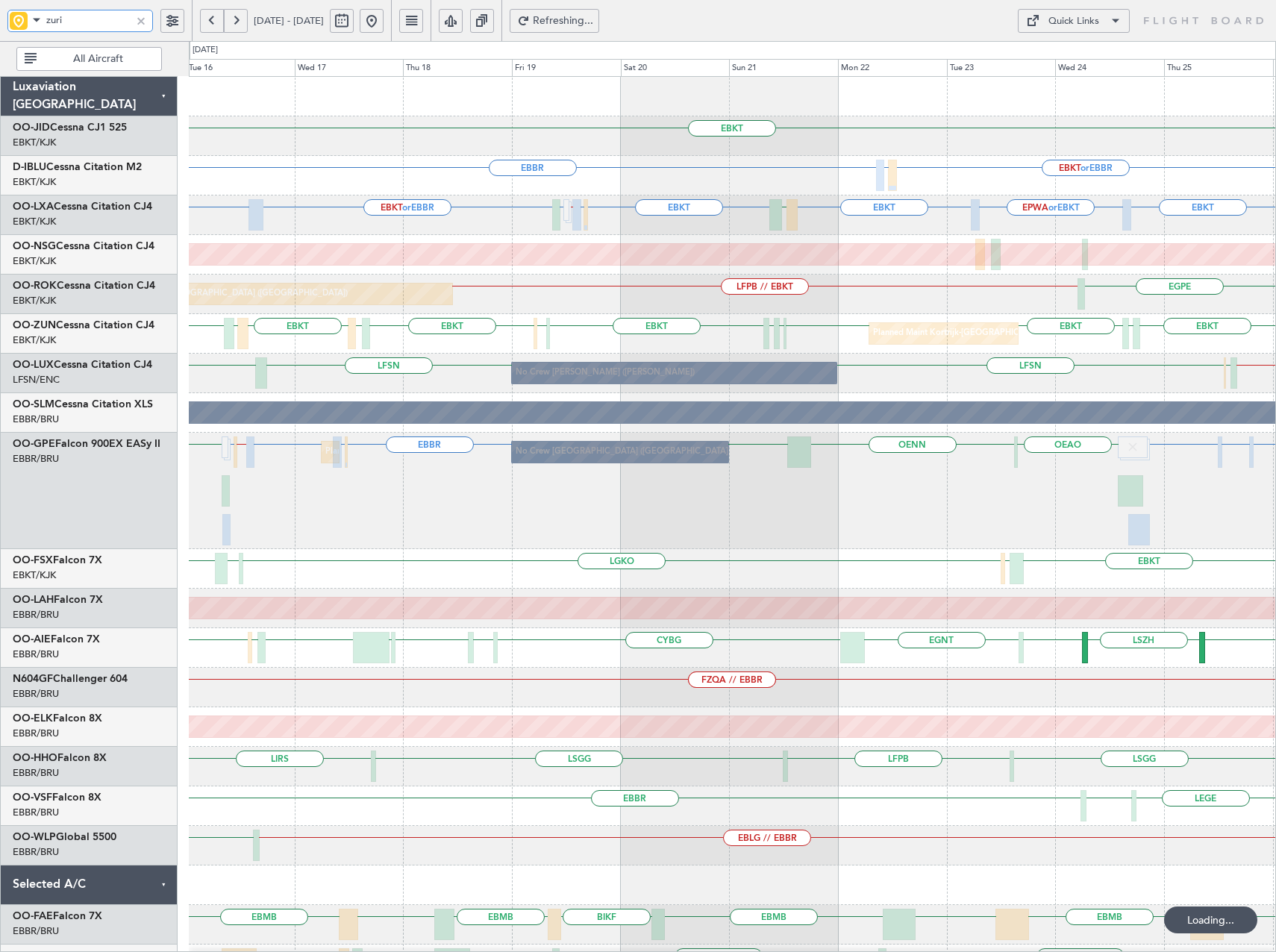
click at [853, 390] on div "No Crew [PERSON_NAME] ([PERSON_NAME]) LFMD // EBBR LFSN LFSN LRCV ELLX" at bounding box center [732, 373] width 1087 height 40
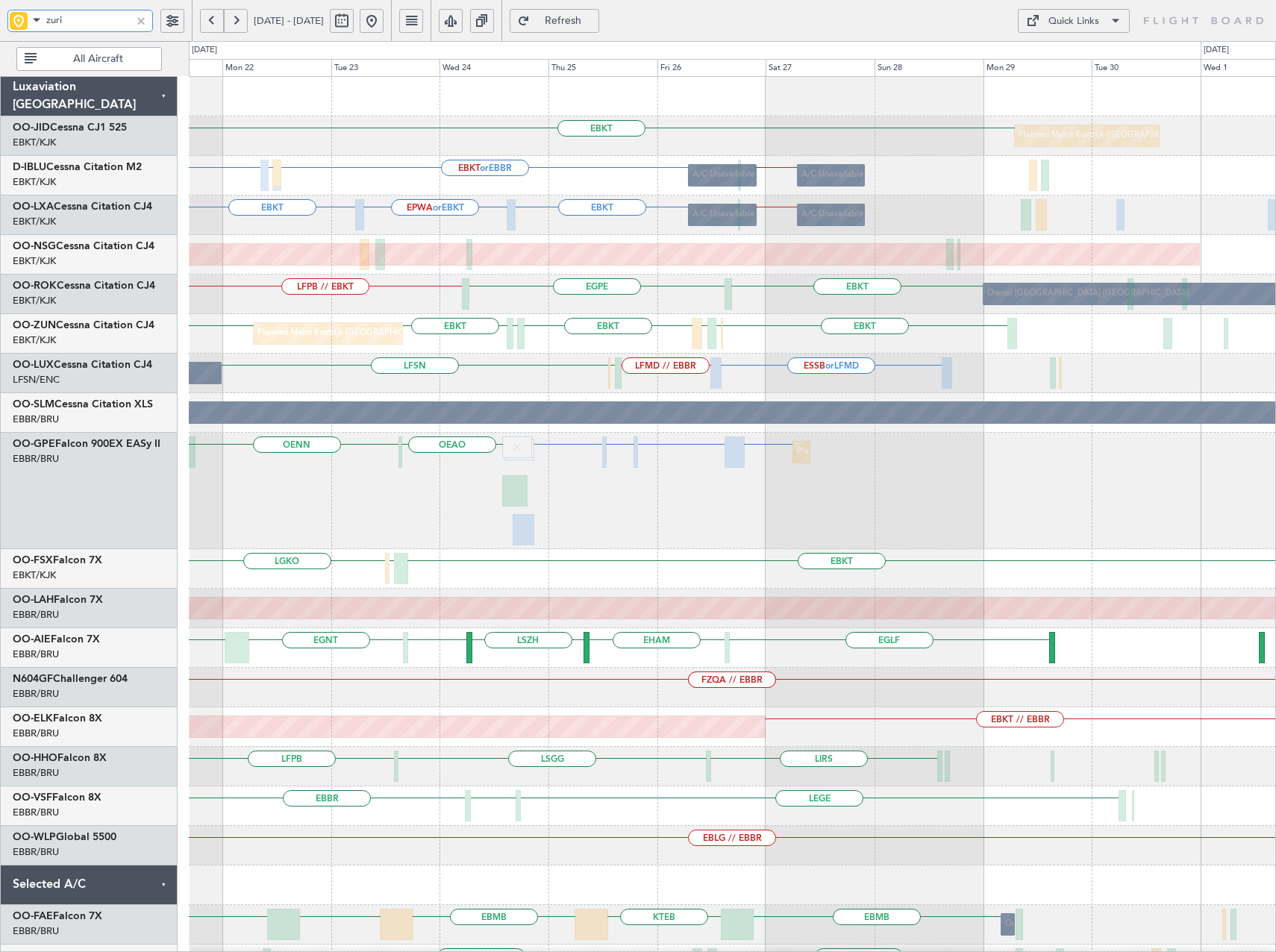
click at [479, 496] on div "EBKT Planned Maint [GEOGRAPHIC_DATA]-[GEOGRAPHIC_DATA] EBKT or EBBR [GEOGRAPHIC…" at bounding box center [732, 629] width 1087 height 1104
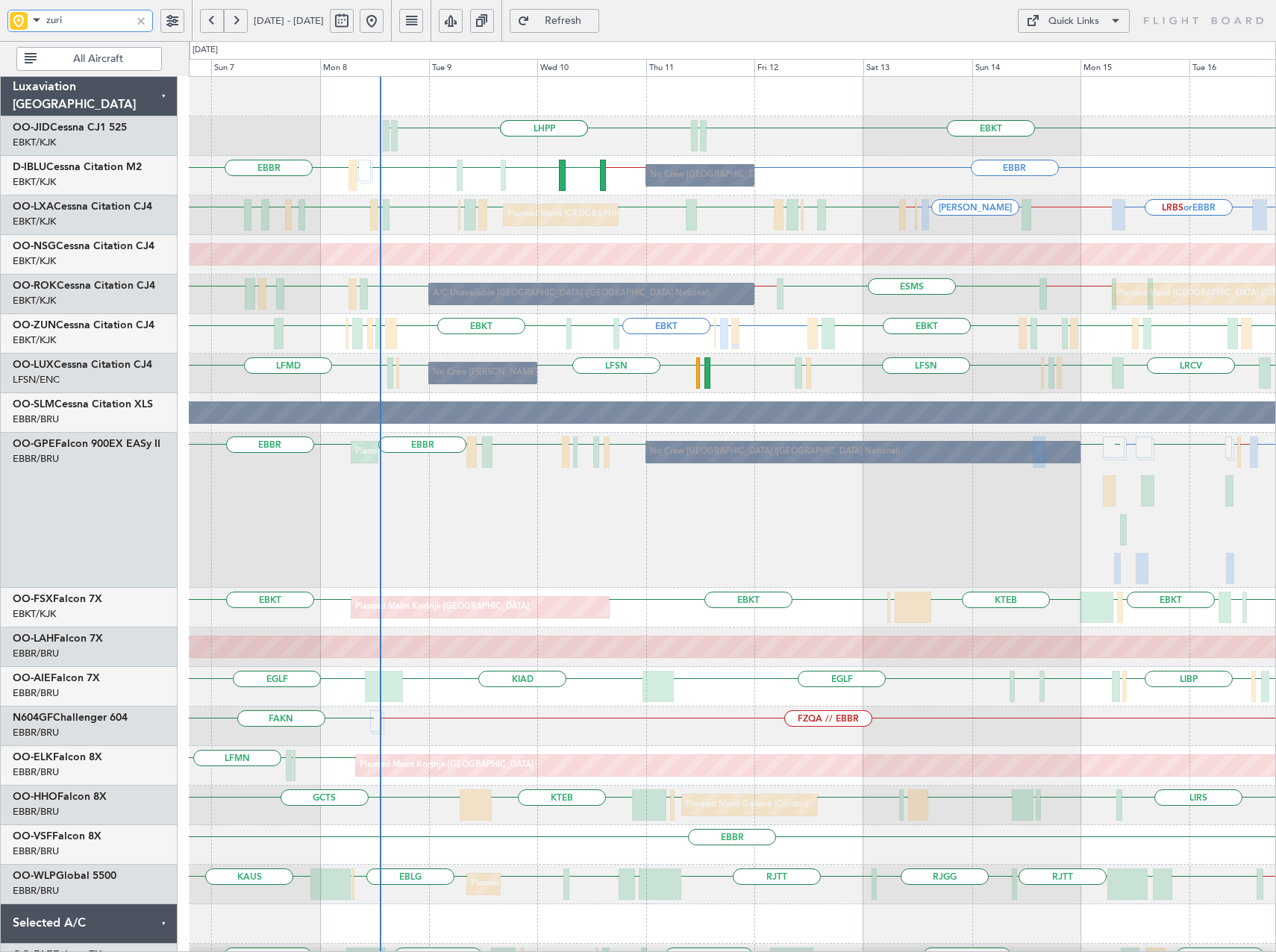
type input "zuri"
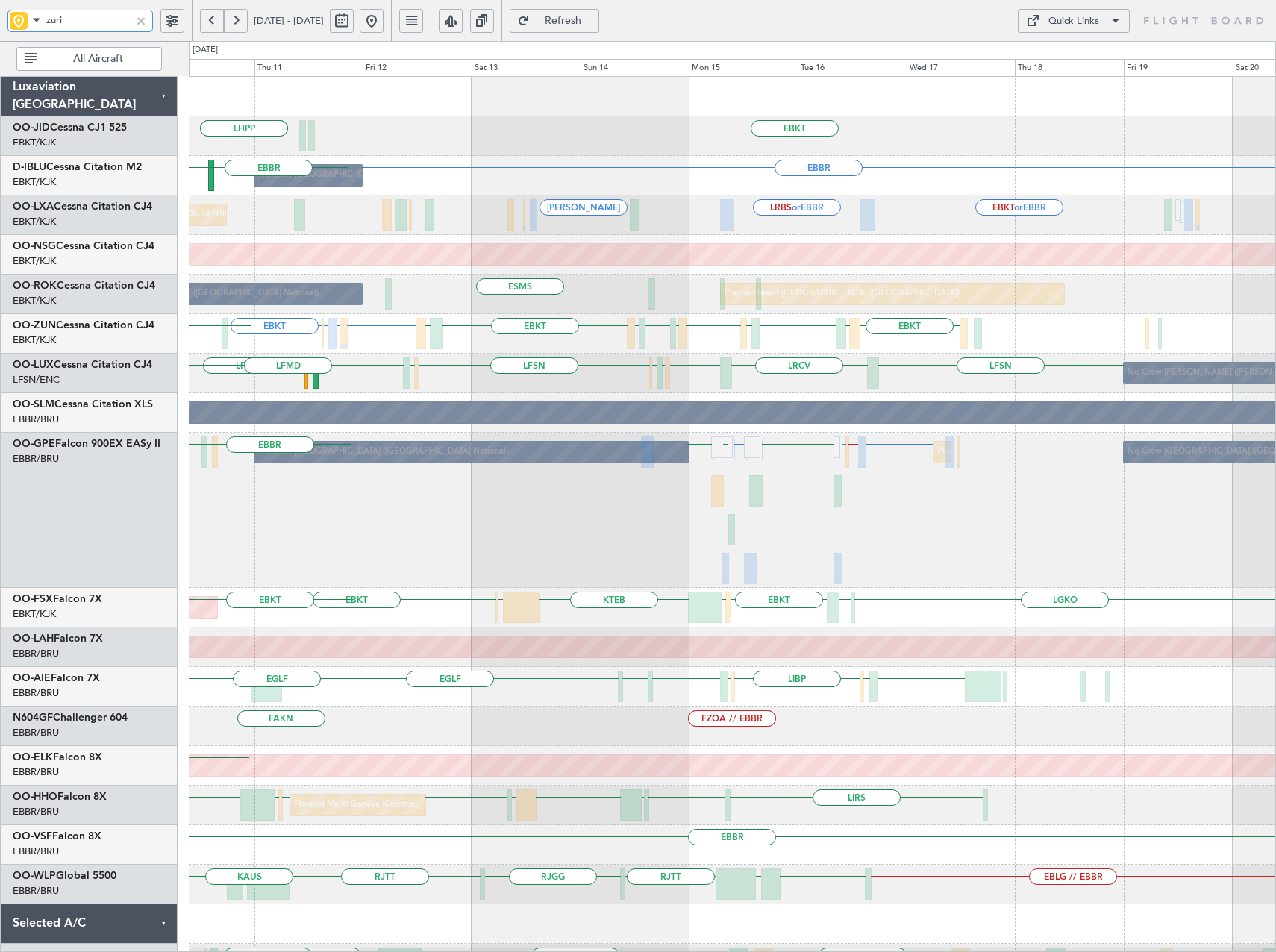
click at [621, 382] on div "LFSN LFSN LRCV LFSN LFMN LFPB LFSN LFMD EBKT [GEOGRAPHIC_DATA] No Crew [PERSON_…" at bounding box center [732, 373] width 1087 height 40
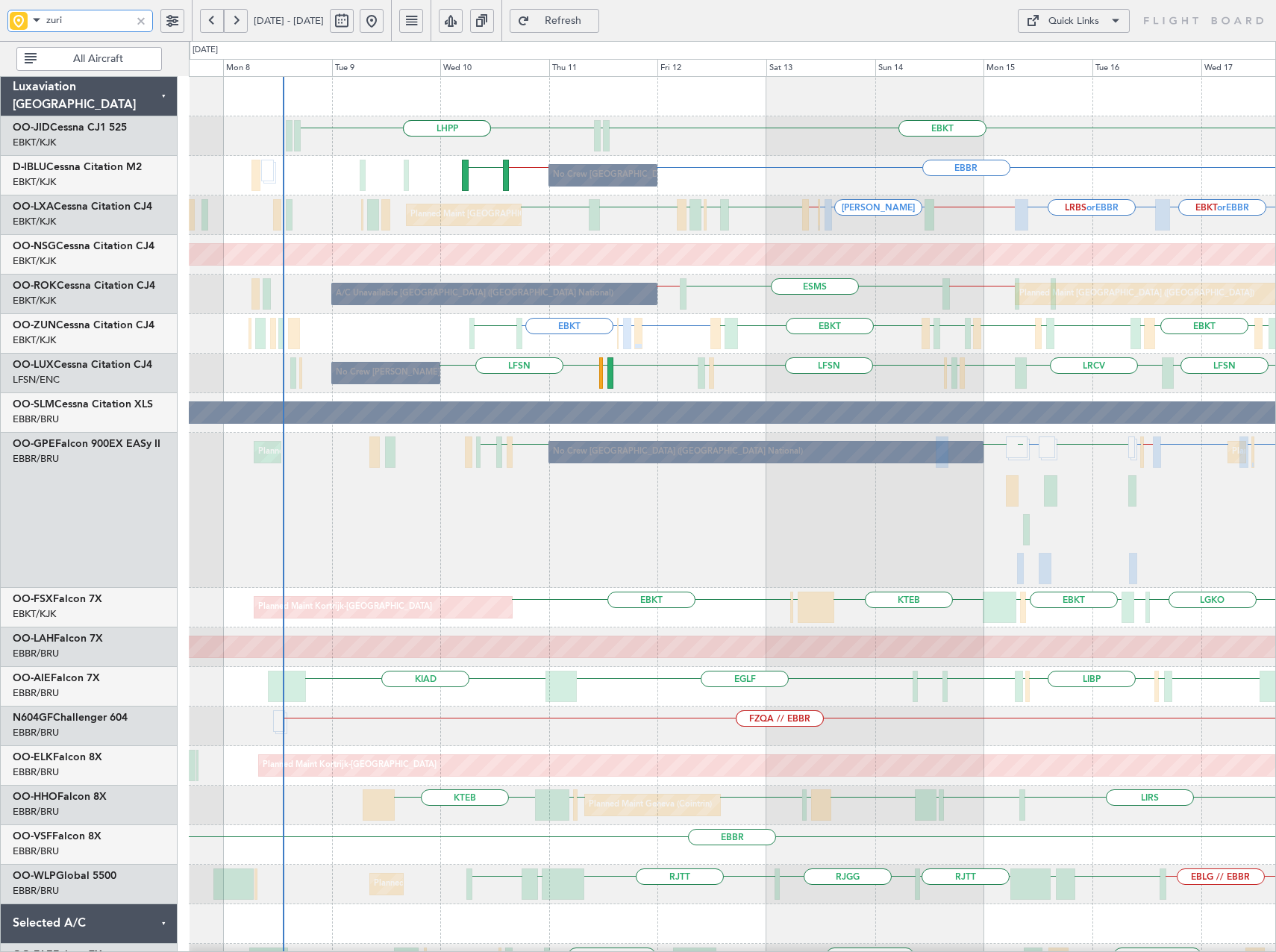
click at [713, 357] on div "EBKT LHPP LHPP EDDN No Crew [GEOGRAPHIC_DATA] (Brussels National) [GEOGRAPHIC_D…" at bounding box center [732, 669] width 1087 height 1183
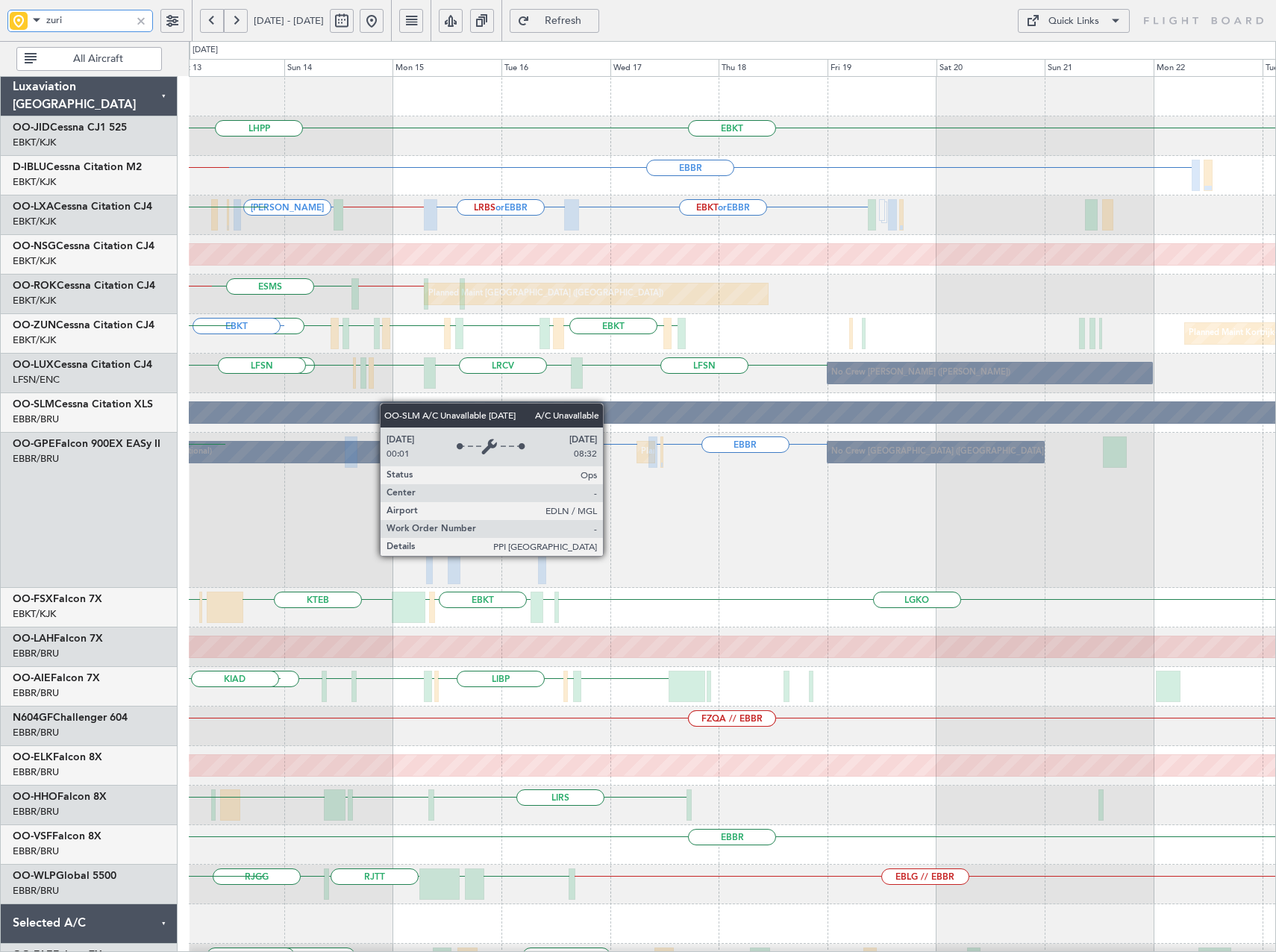
click at [388, 403] on div "EBKT EDDN LHPP [GEOGRAPHIC_DATA] No Crew [GEOGRAPHIC_DATA] (Brussels National) …" at bounding box center [732, 649] width 1087 height 1144
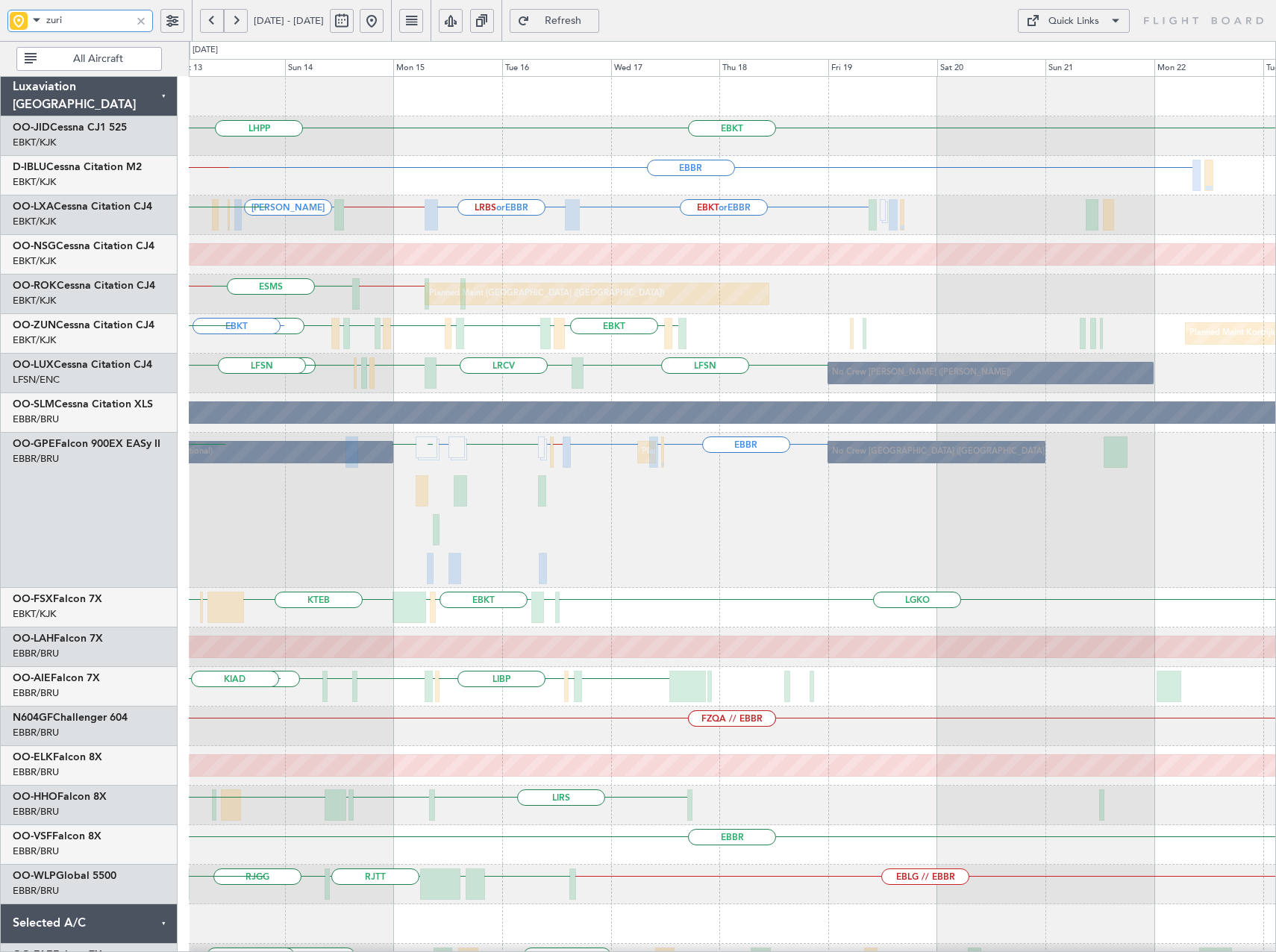
click at [500, 421] on div "EBKT EDDN LHPP [GEOGRAPHIC_DATA] No Crew [GEOGRAPHIC_DATA] (Brussels National) …" at bounding box center [732, 649] width 1087 height 1144
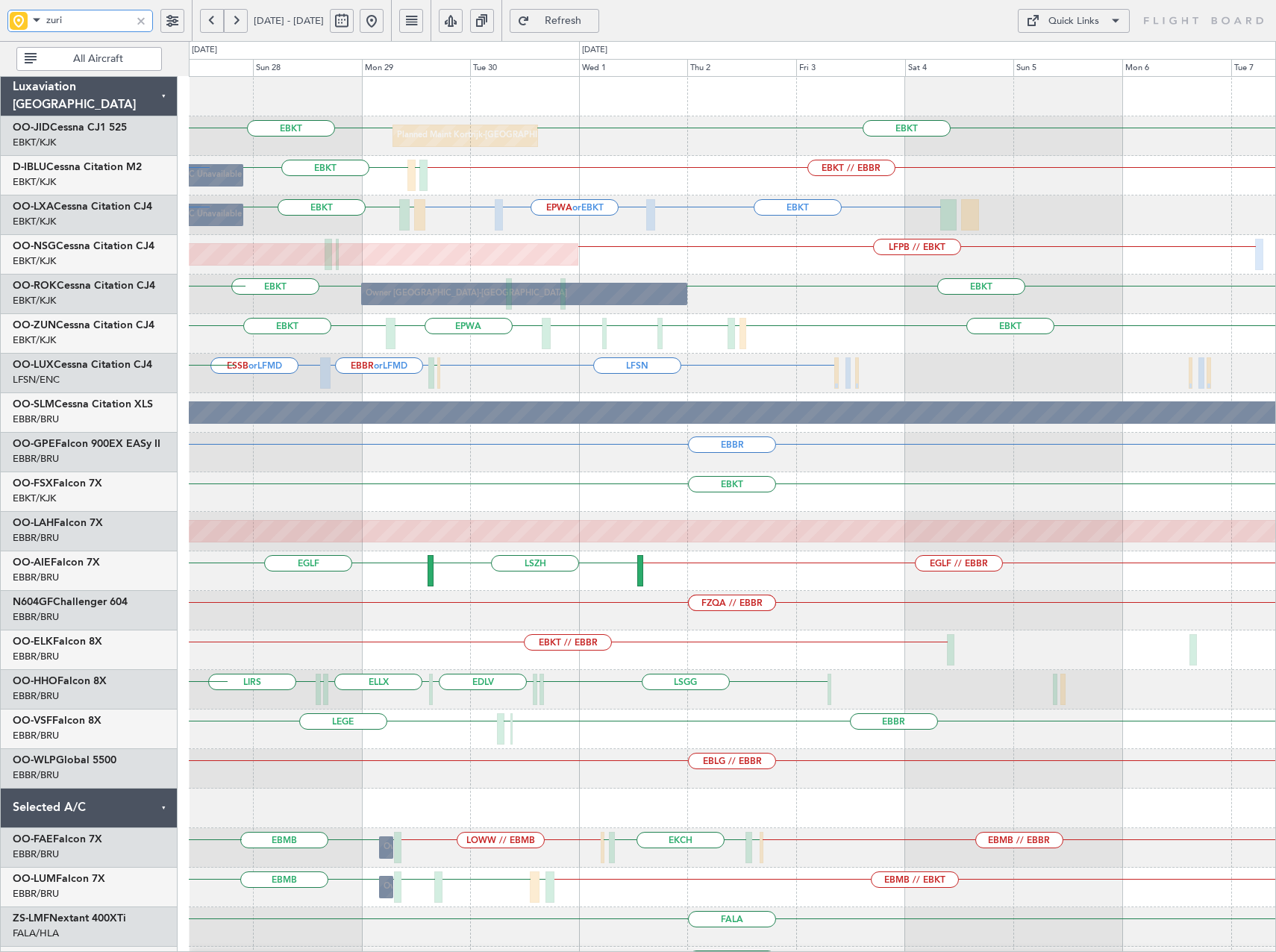
click at [458, 394] on div "Planned Maint Kortrijk-[GEOGRAPHIC_DATA] EBKT EBKT A/C Unavailable [GEOGRAPHIC_…" at bounding box center [732, 551] width 1087 height 949
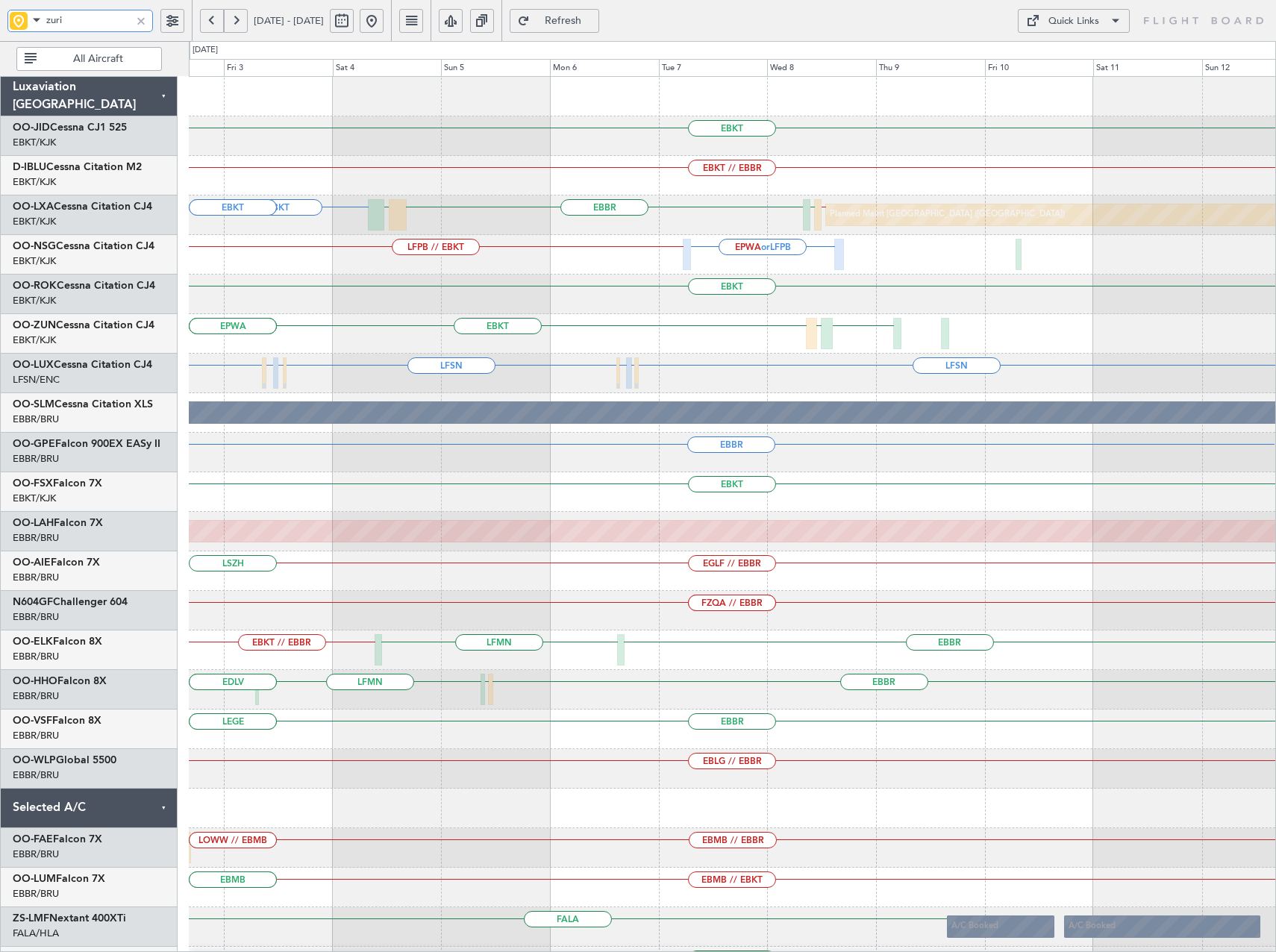
click at [696, 396] on div "EBKT Planned Maint [GEOGRAPHIC_DATA]-[GEOGRAPHIC_DATA] EBKT // EBBR Planned Mai…" at bounding box center [732, 551] width 1087 height 949
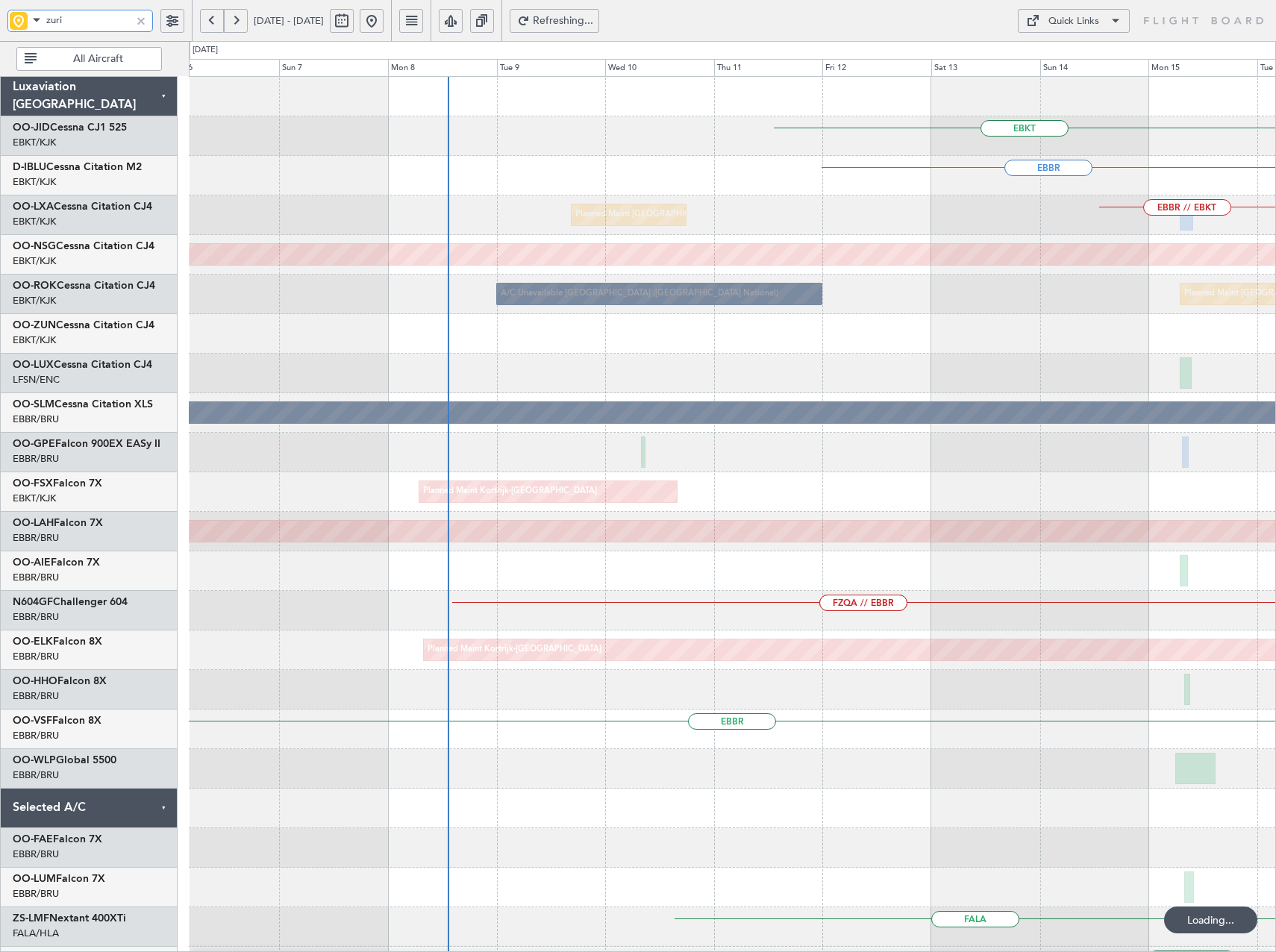
click at [1275, 390] on html "zuri [DATE] - [DATE] Refreshing... Quick Links All Aircraft EBKT [GEOGRAPHIC_DA…" at bounding box center [638, 476] width 1276 height 952
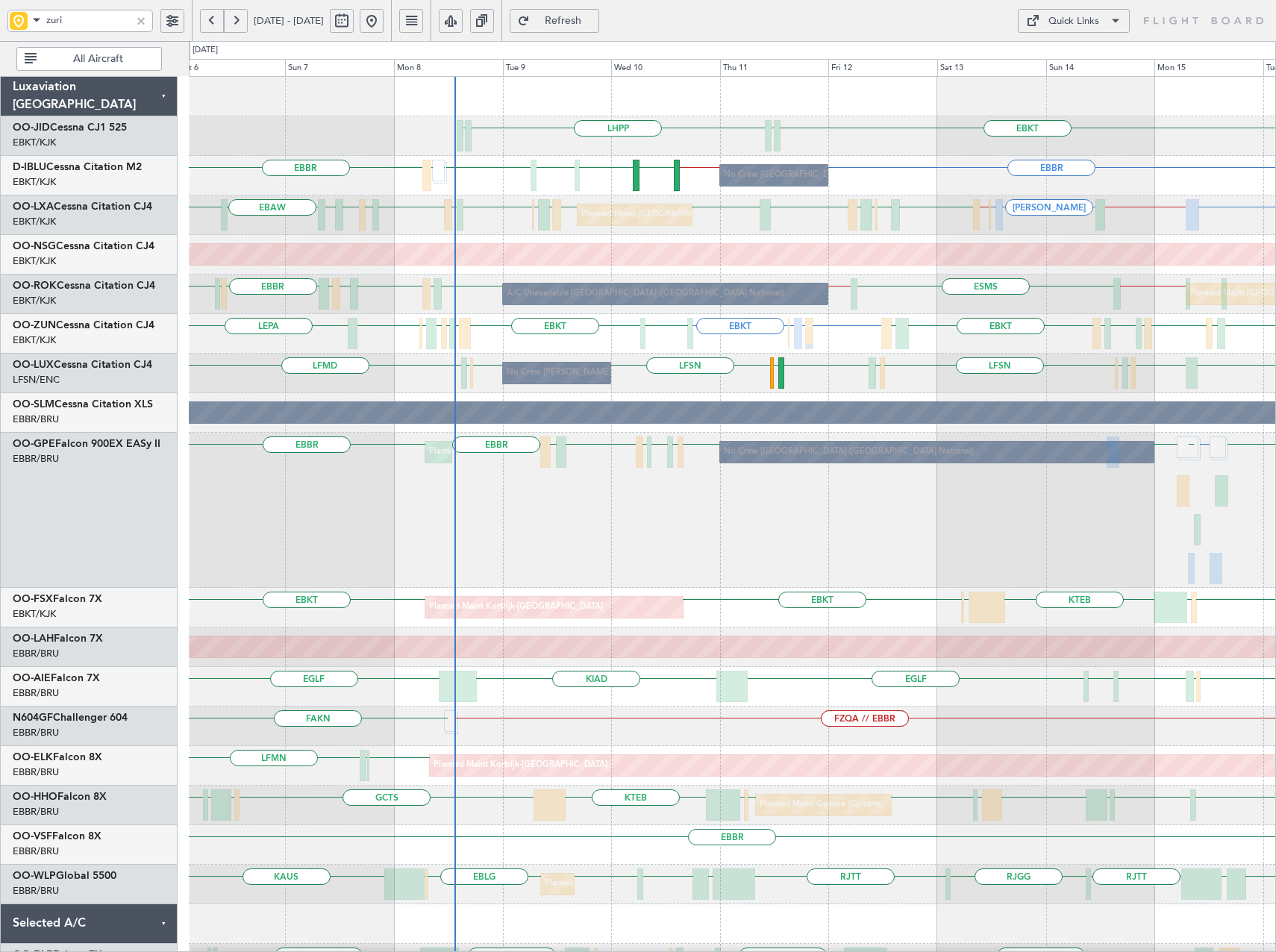
click at [1090, 27] on div "Quick Links" at bounding box center [1074, 22] width 51 height 15
click at [1045, 55] on button "Trip Builder" at bounding box center [1074, 56] width 112 height 36
click at [134, 19] on div at bounding box center [140, 20] width 16 height 16
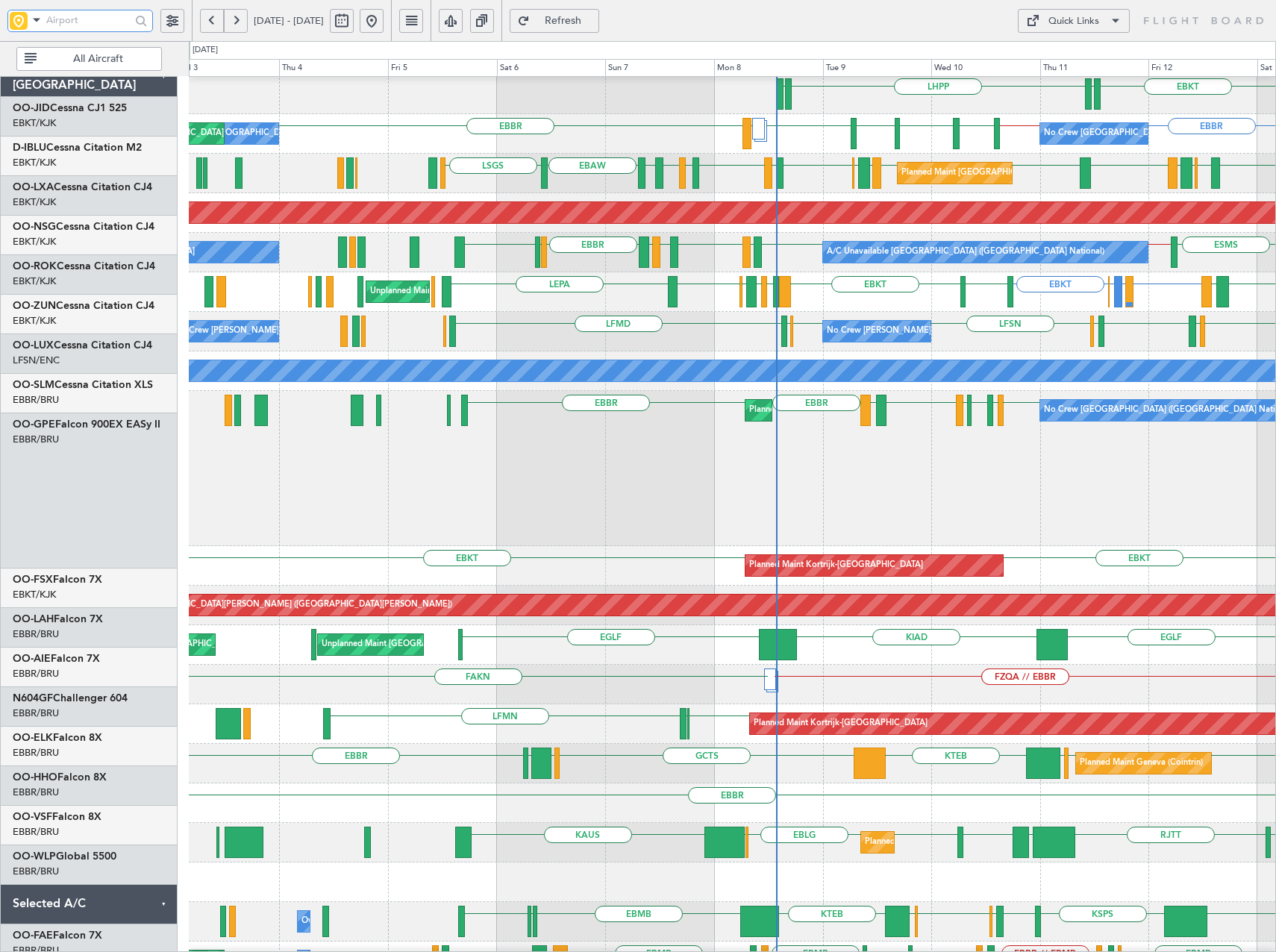
scroll to position [45, 0]
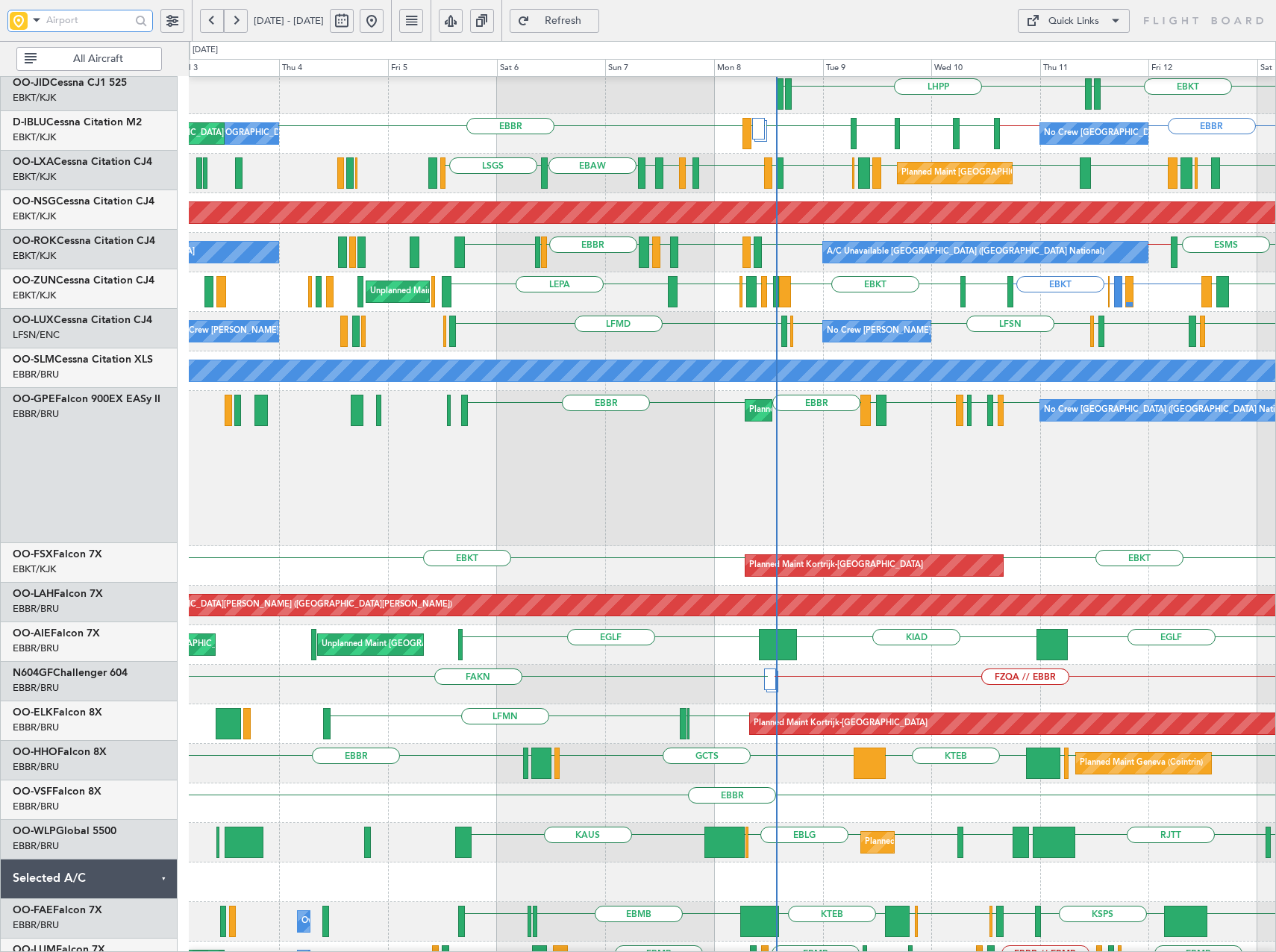
click at [792, 829] on div "RJGG [GEOGRAPHIC_DATA] LTCG LIML EBLG EBLG ELLX [PERSON_NAME] Planned Maint Lie…" at bounding box center [732, 843] width 1087 height 40
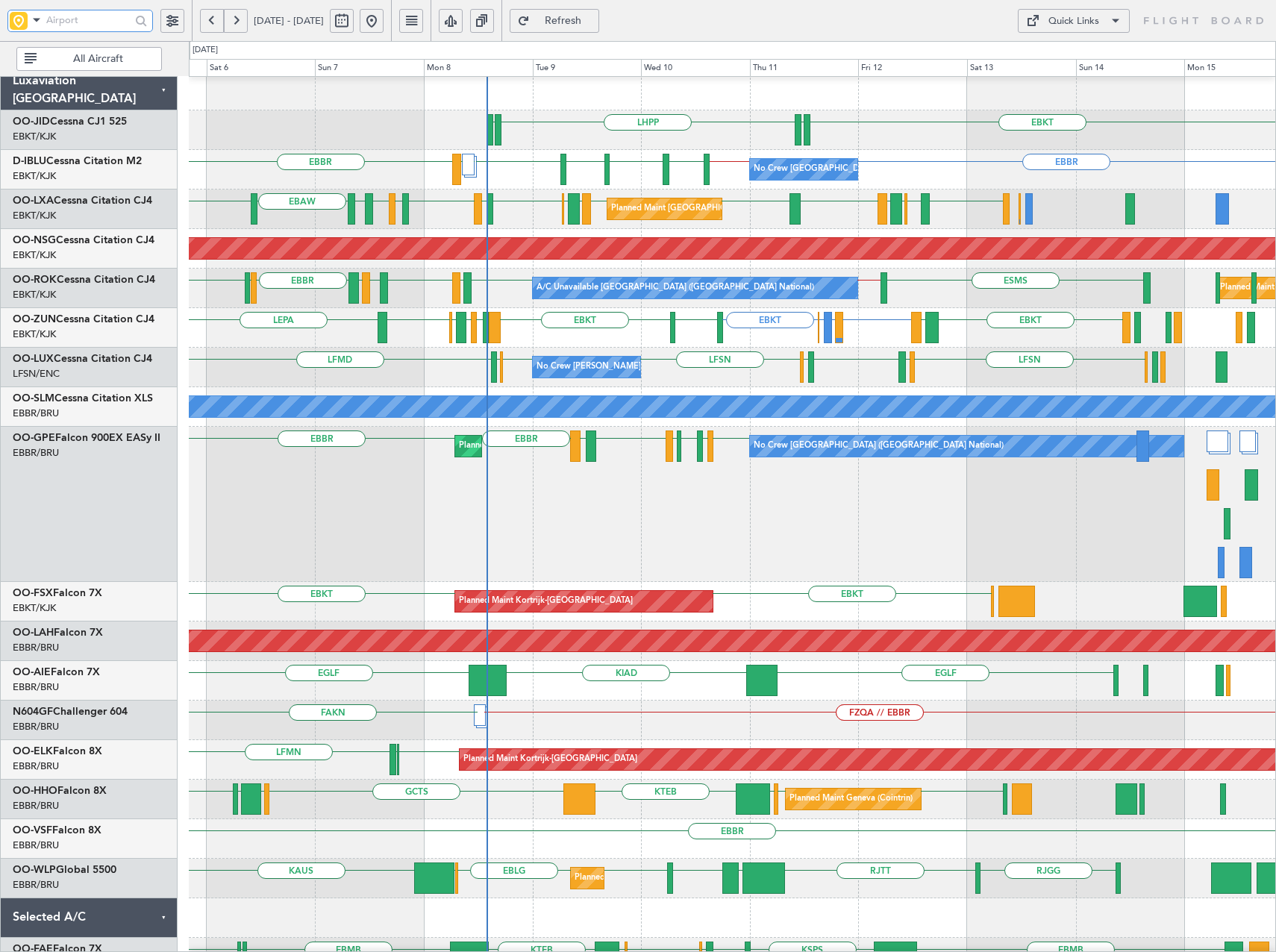
scroll to position [0, 0]
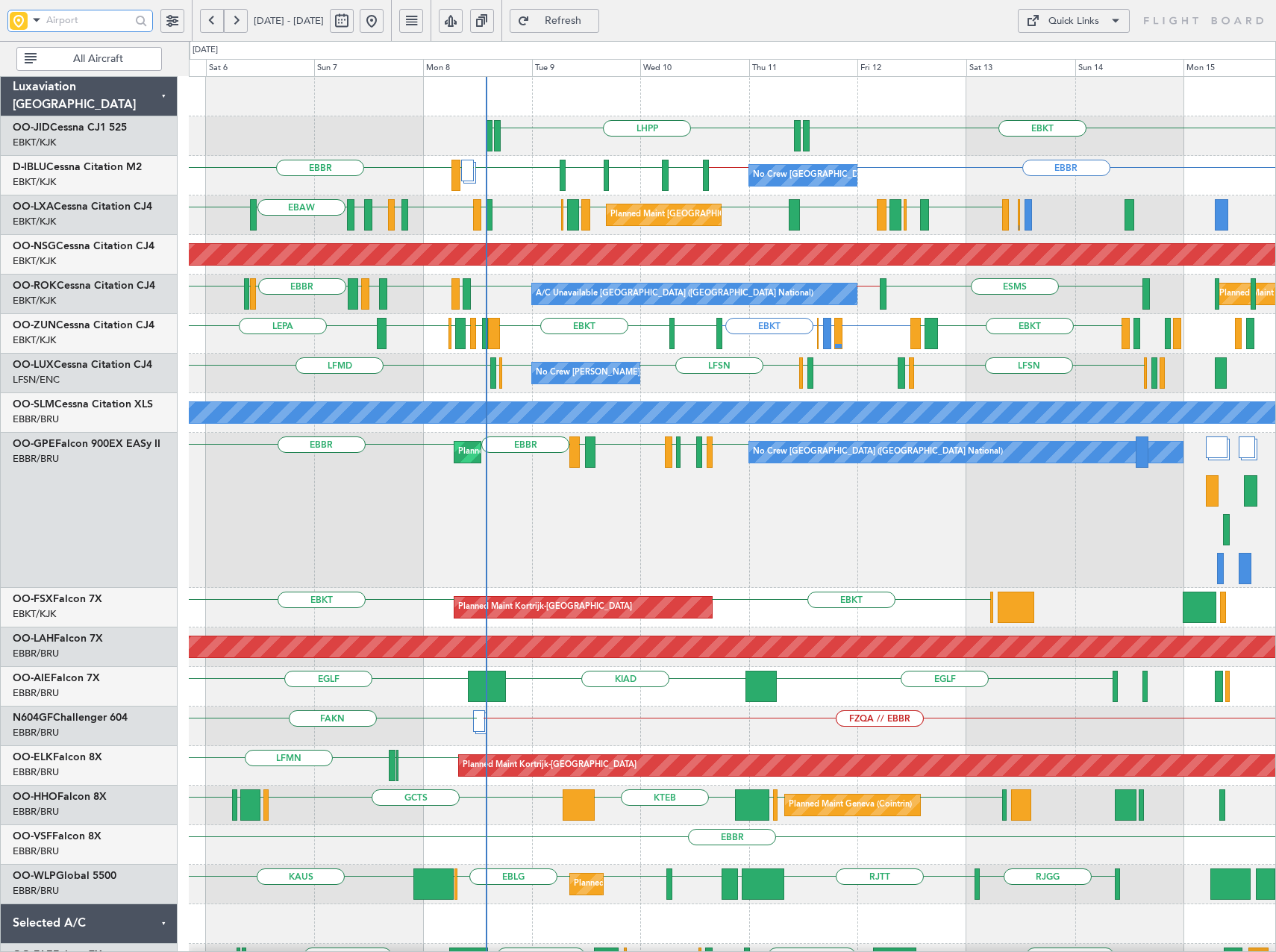
click at [790, 501] on div "LHPP EDDN EBKT EDDN [GEOGRAPHIC_DATA] [GEOGRAPHIC_DATA] EBKT [GEOGRAPHIC_DATA] …" at bounding box center [732, 669] width 1087 height 1183
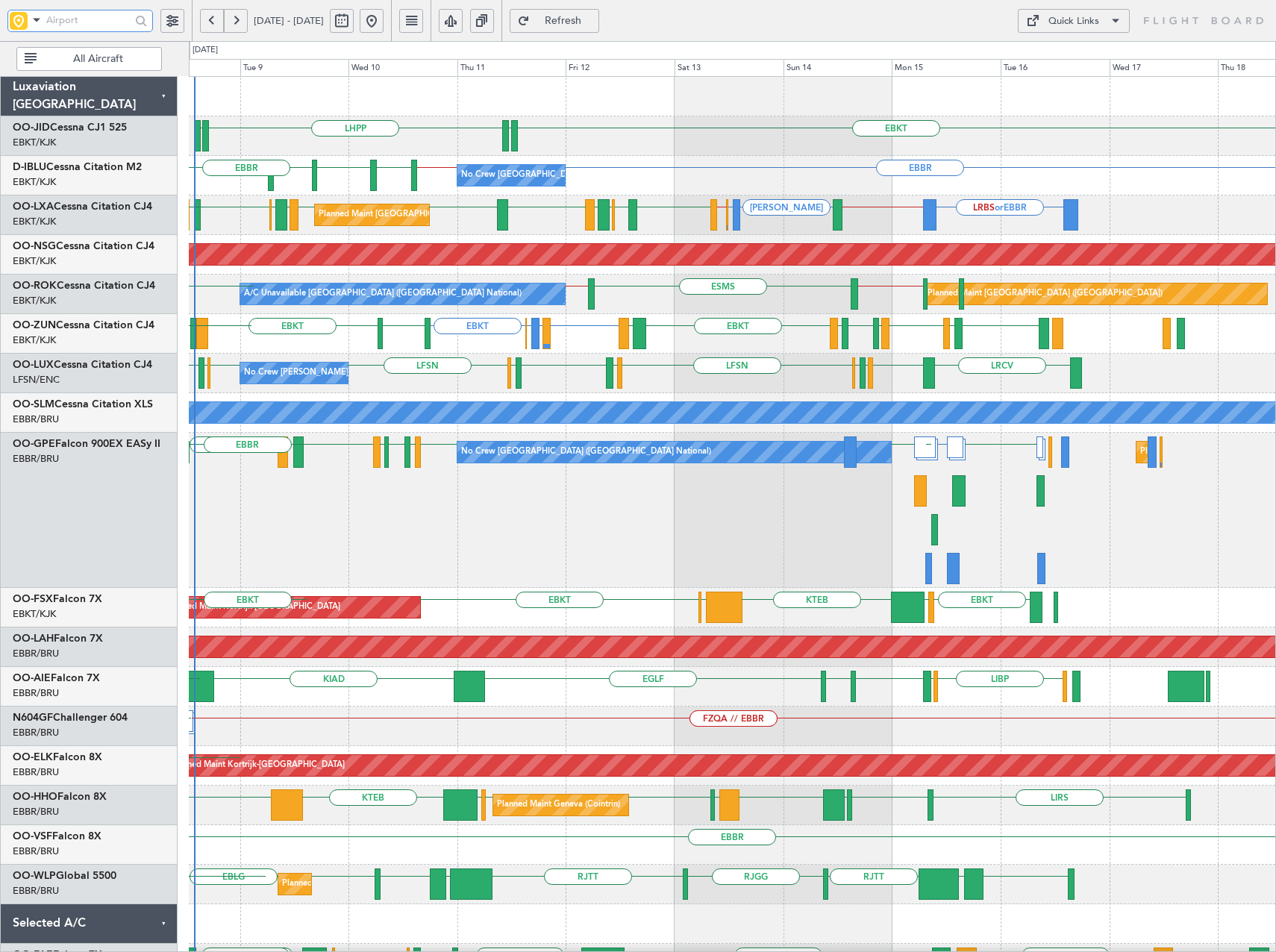
click at [949, 502] on div "No Crew [GEOGRAPHIC_DATA] ([GEOGRAPHIC_DATA] National) LCLK EPWA [GEOGRAPHIC_DA…" at bounding box center [732, 510] width 1087 height 155
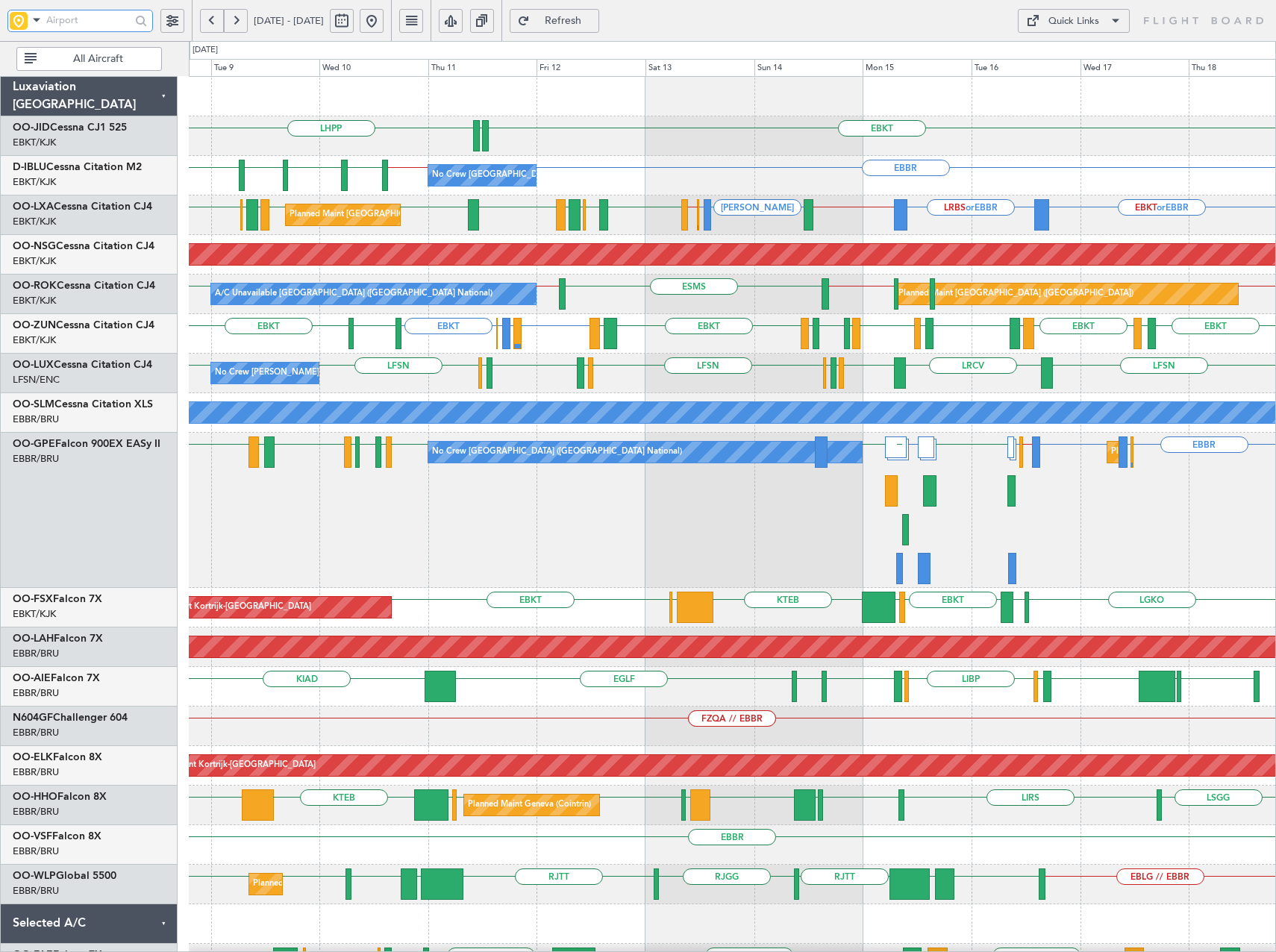
click at [953, 461] on div "LHPP EBKT EDDN EDDN No Crew [GEOGRAPHIC_DATA] (Brussels National) [GEOGRAPHIC_D…" at bounding box center [732, 669] width 1087 height 1183
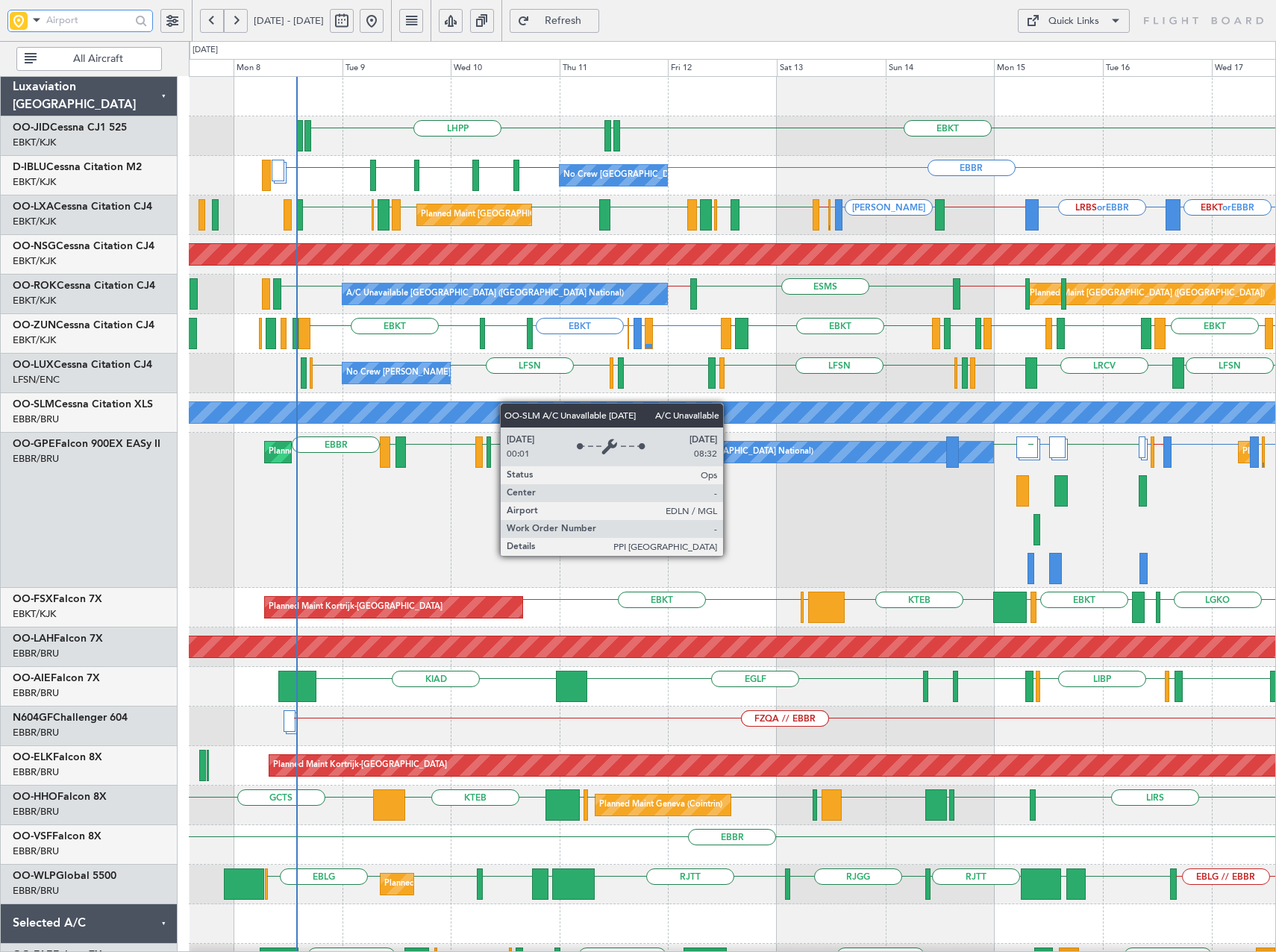
click at [553, 412] on div "LHPP EBKT EDDN No Crew [GEOGRAPHIC_DATA] (Brussels National) [GEOGRAPHIC_DATA] …" at bounding box center [732, 669] width 1087 height 1183
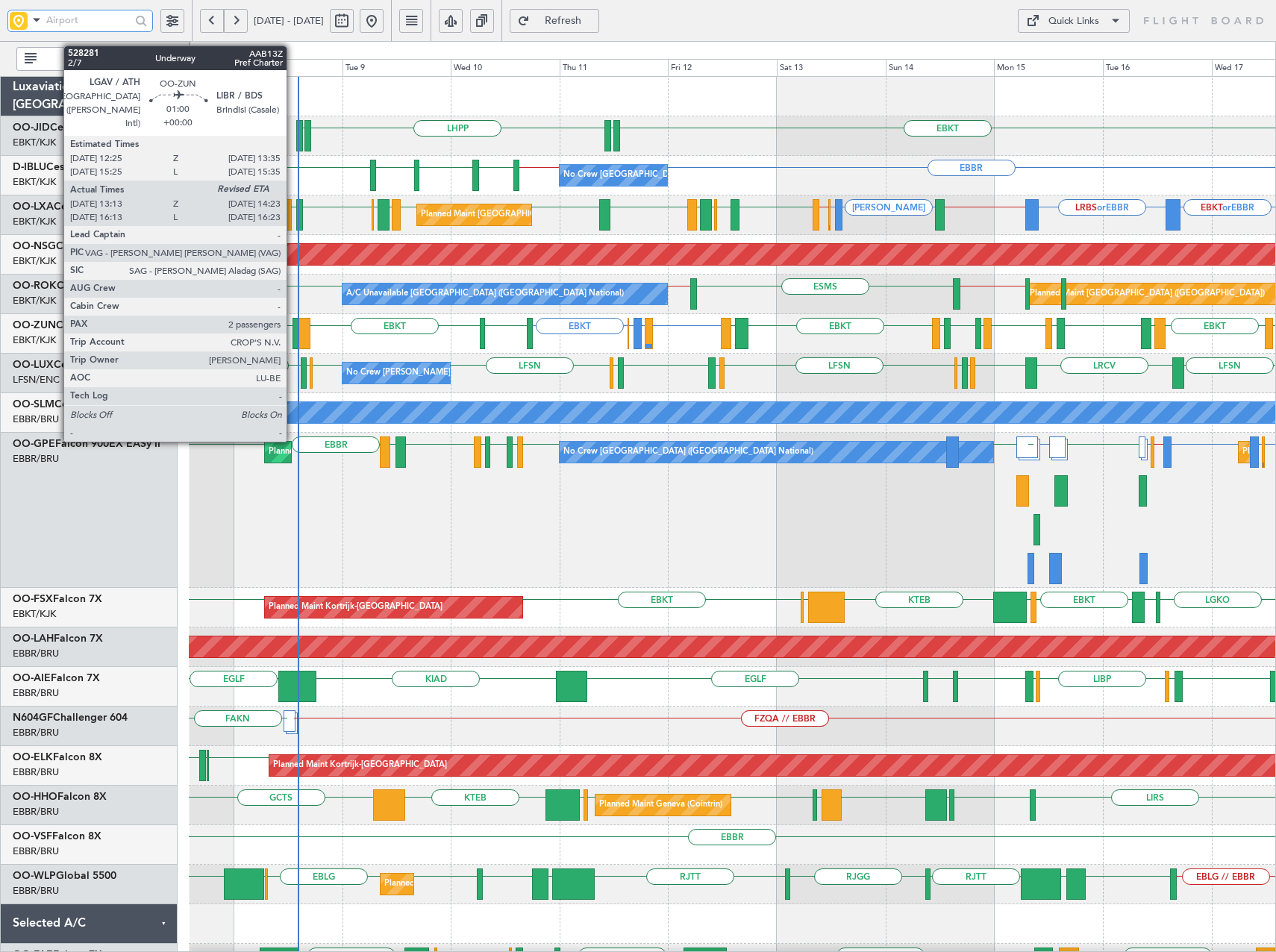
click at [294, 325] on div at bounding box center [295, 333] width 6 height 31
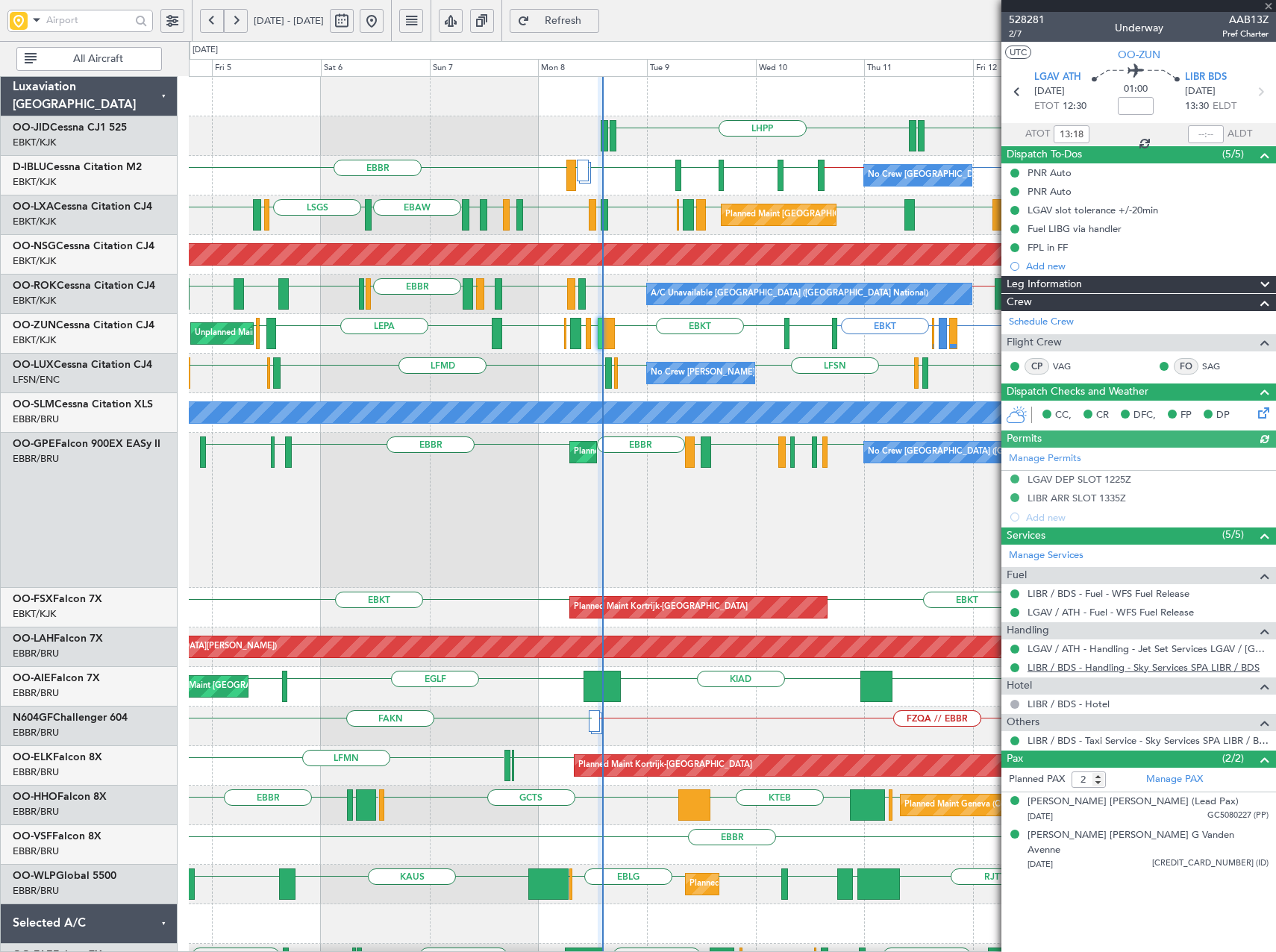
click at [1084, 668] on link "LIBR / BDS - Handling - Sky Services SPA LIBR / BDS" at bounding box center [1143, 667] width 232 height 12
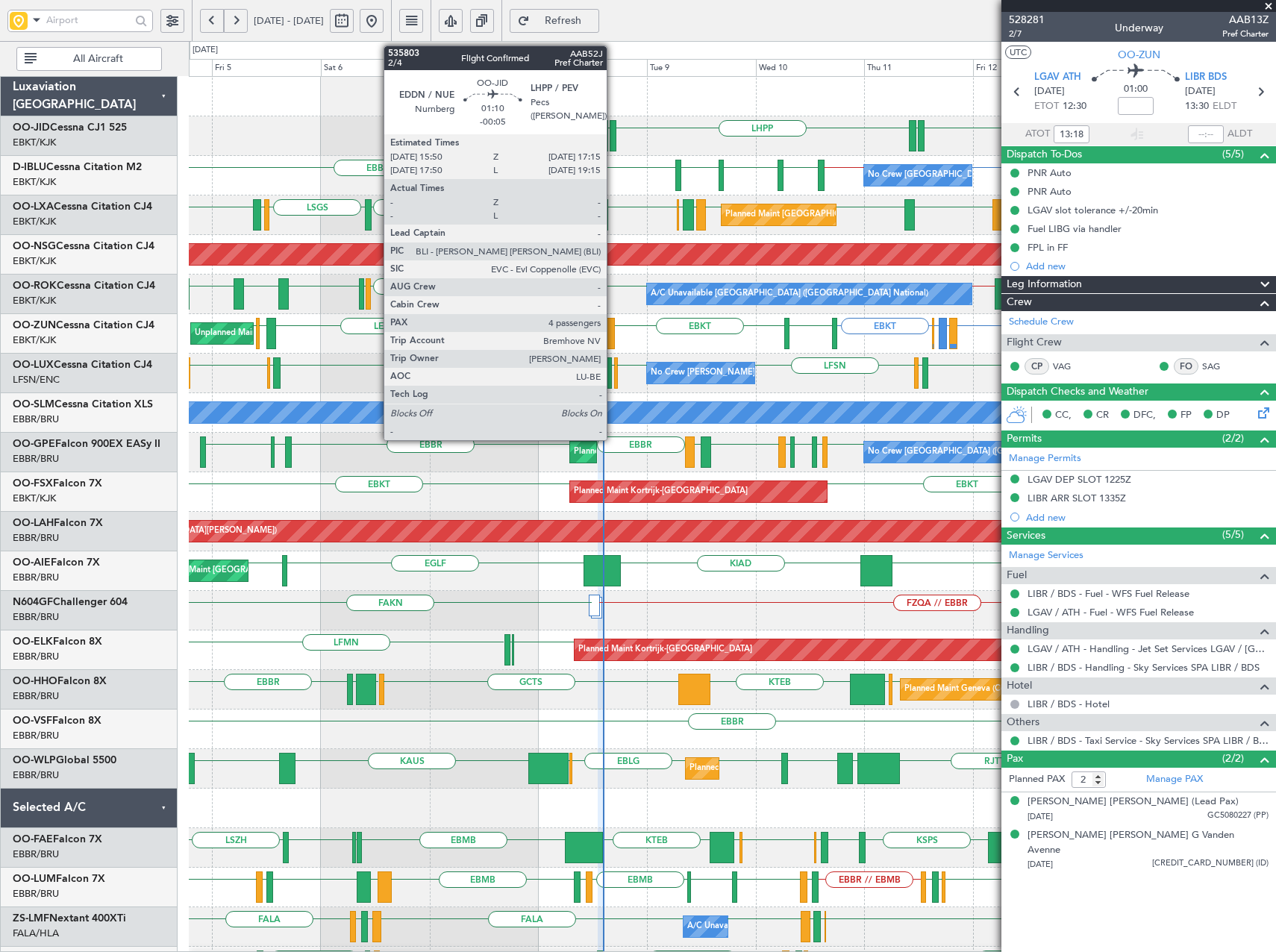
click at [614, 135] on div at bounding box center [613, 135] width 7 height 31
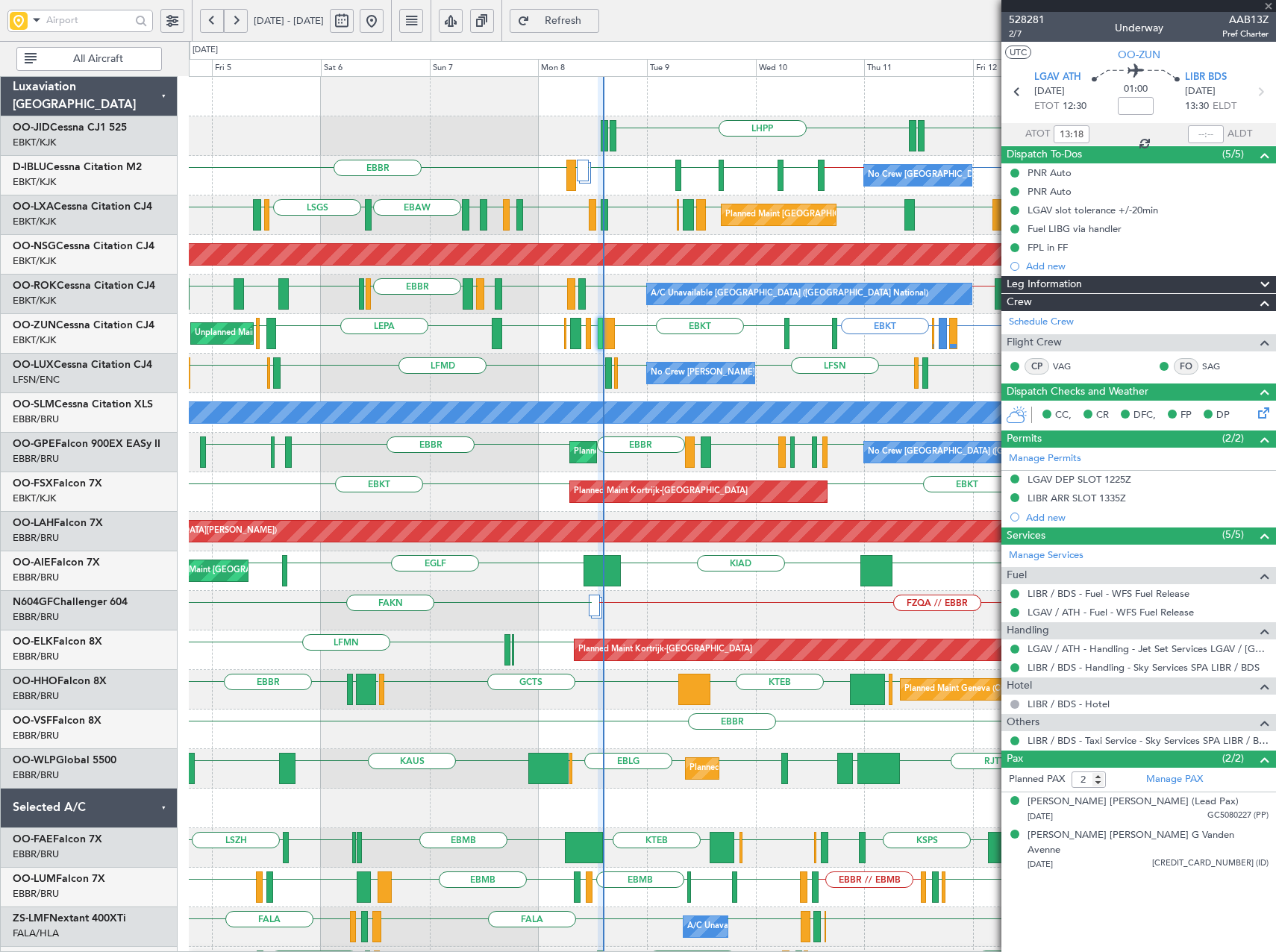
type input "-00:05"
type input "4"
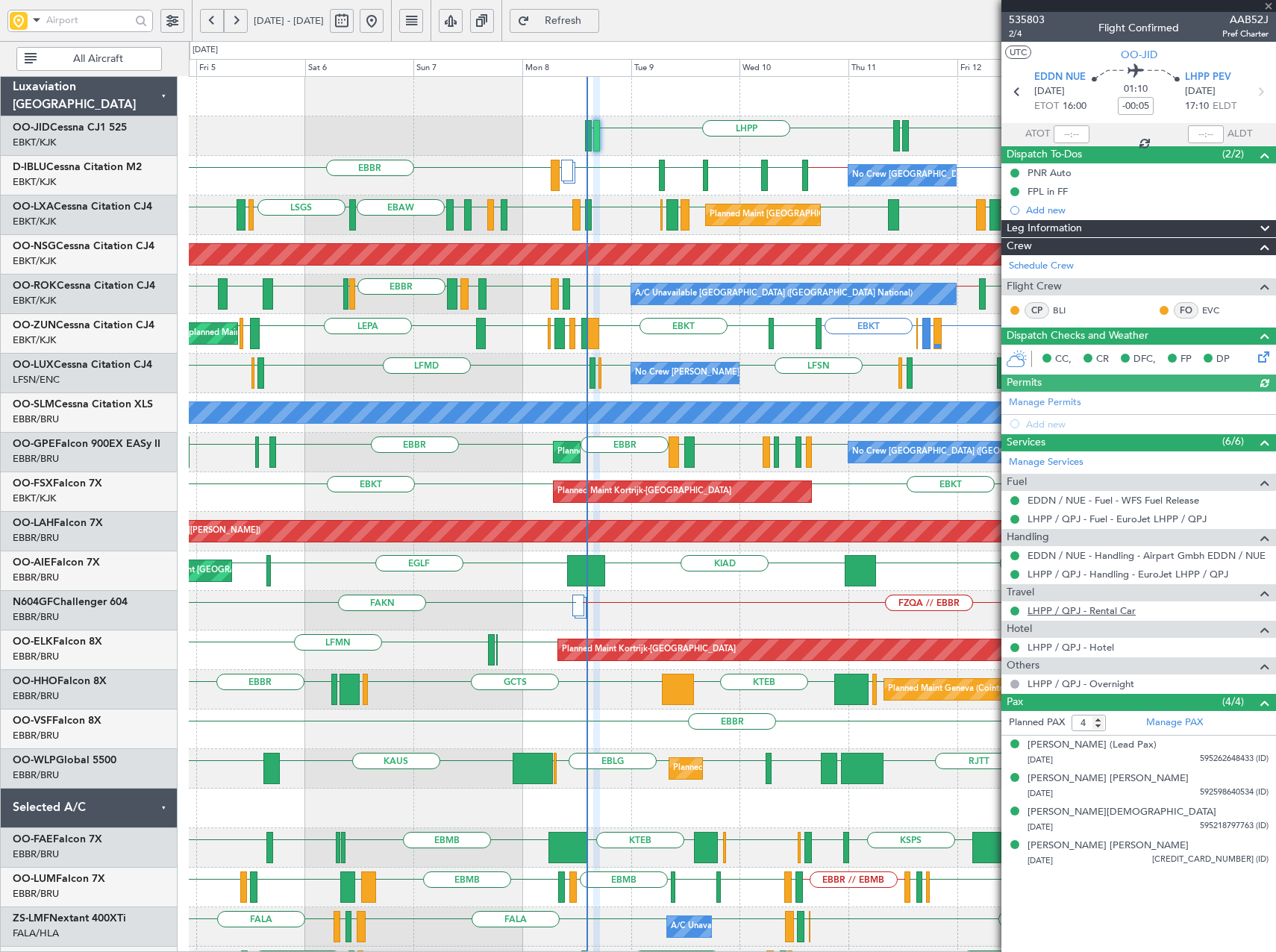
click at [1090, 607] on link "LHPP / QPJ - Rental Car" at bounding box center [1081, 610] width 108 height 12
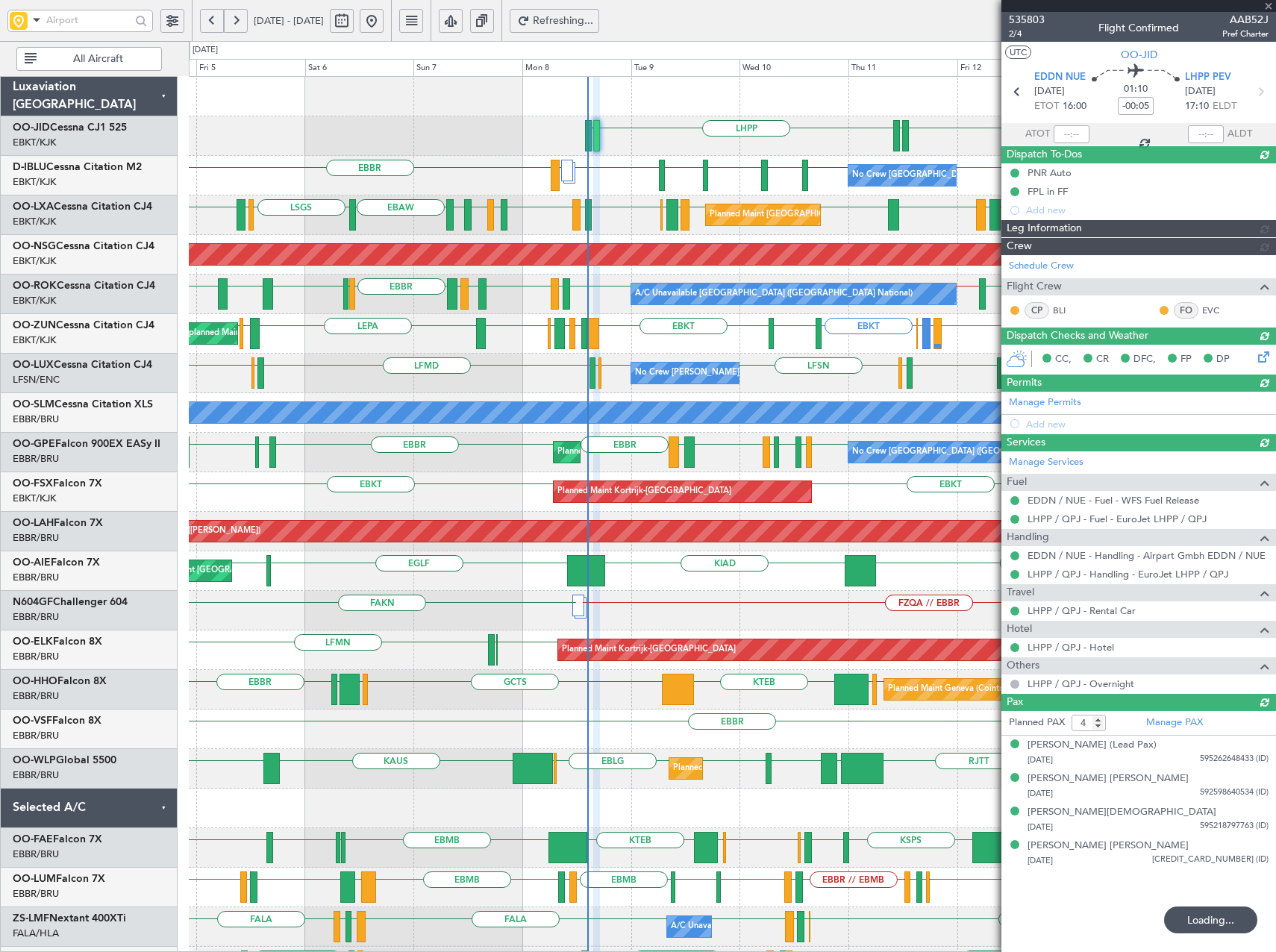
click at [667, 447] on div "EBKT LHPP EDDN EDDN No Crew Brussels (Brussels National) EBBR EBBR LSZH EBKT EG…" at bounding box center [732, 591] width 1087 height 1028
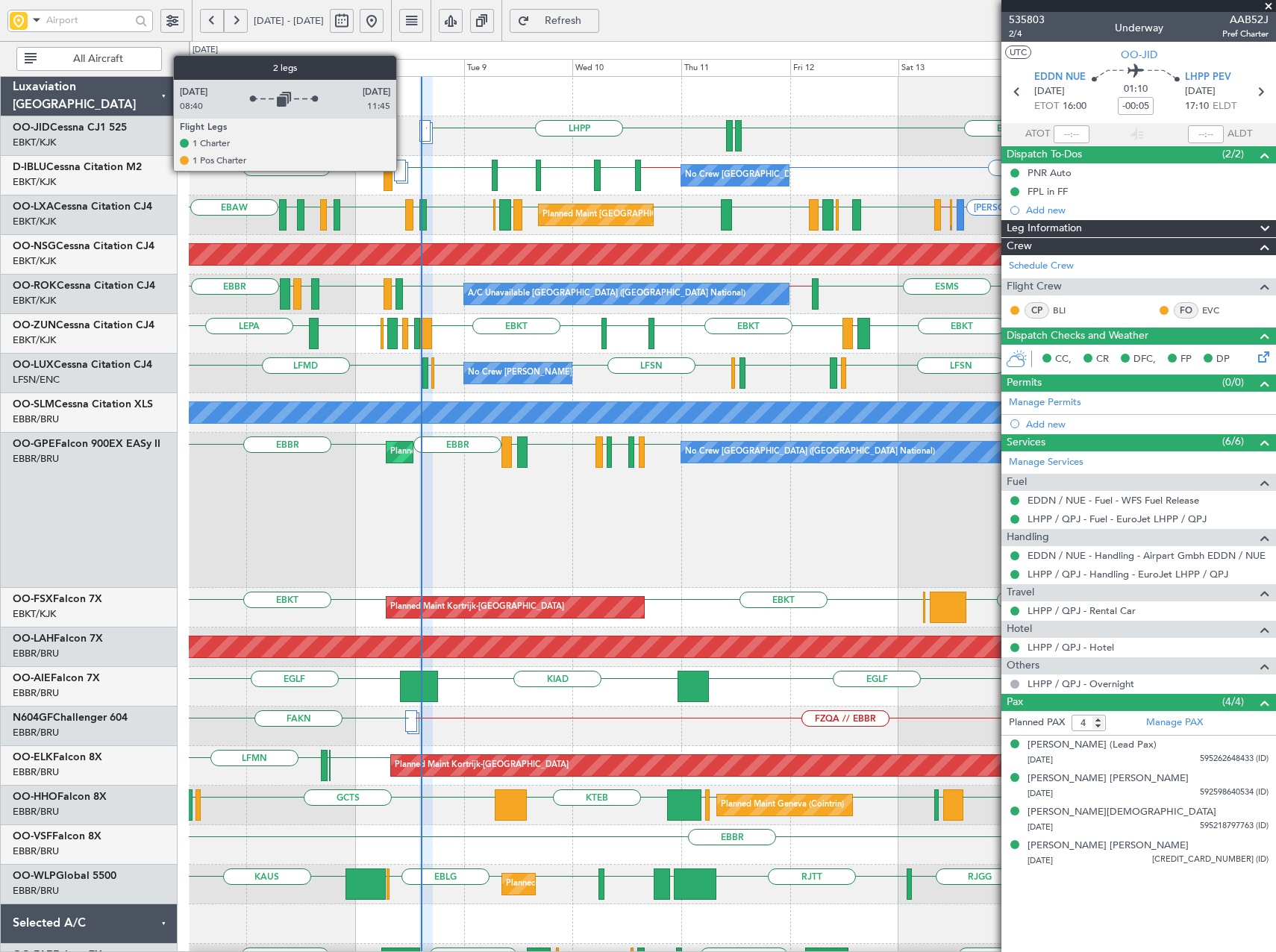
click at [403, 170] on div at bounding box center [400, 170] width 12 height 22
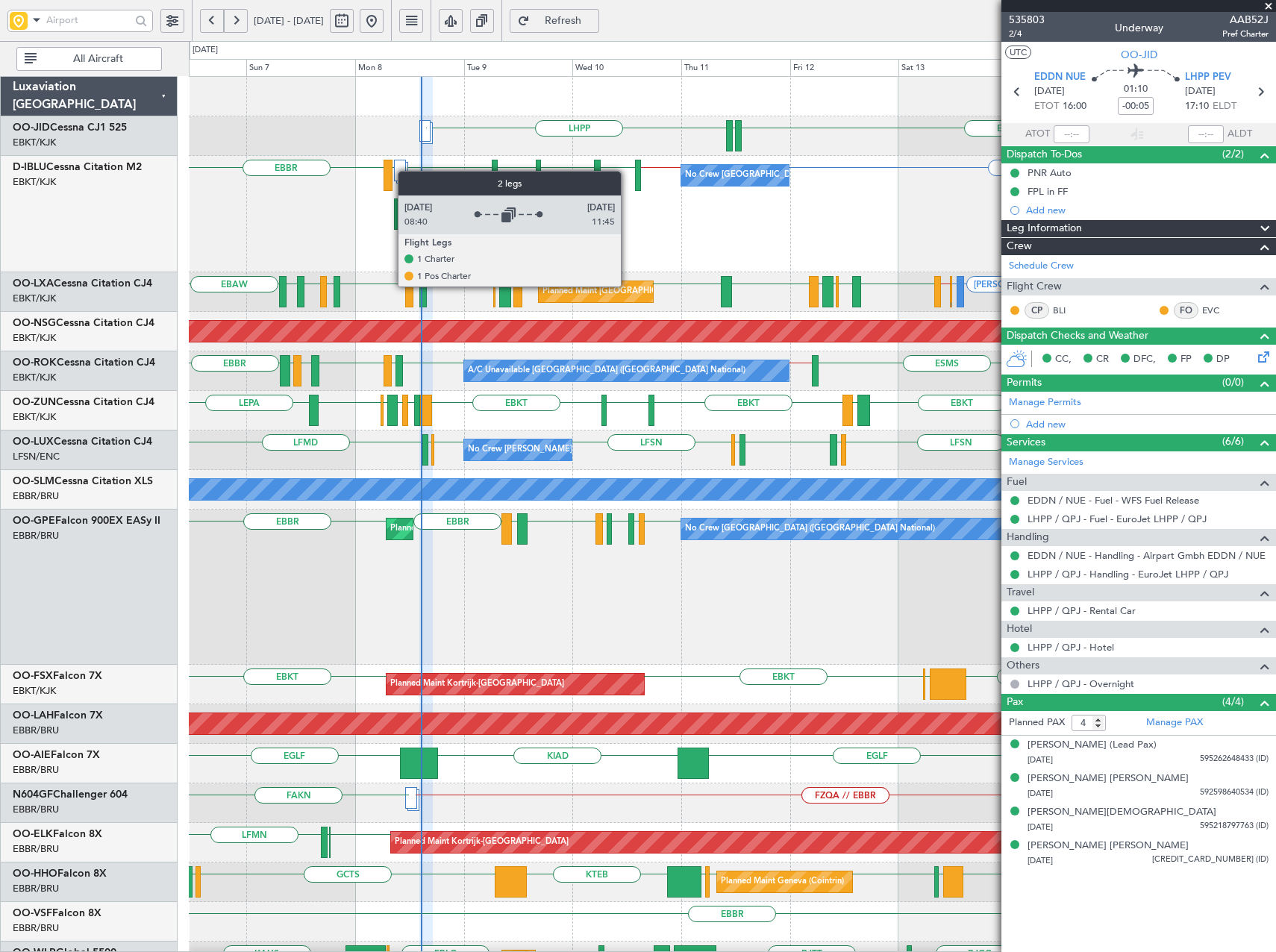
click at [406, 171] on div at bounding box center [400, 170] width 12 height 22
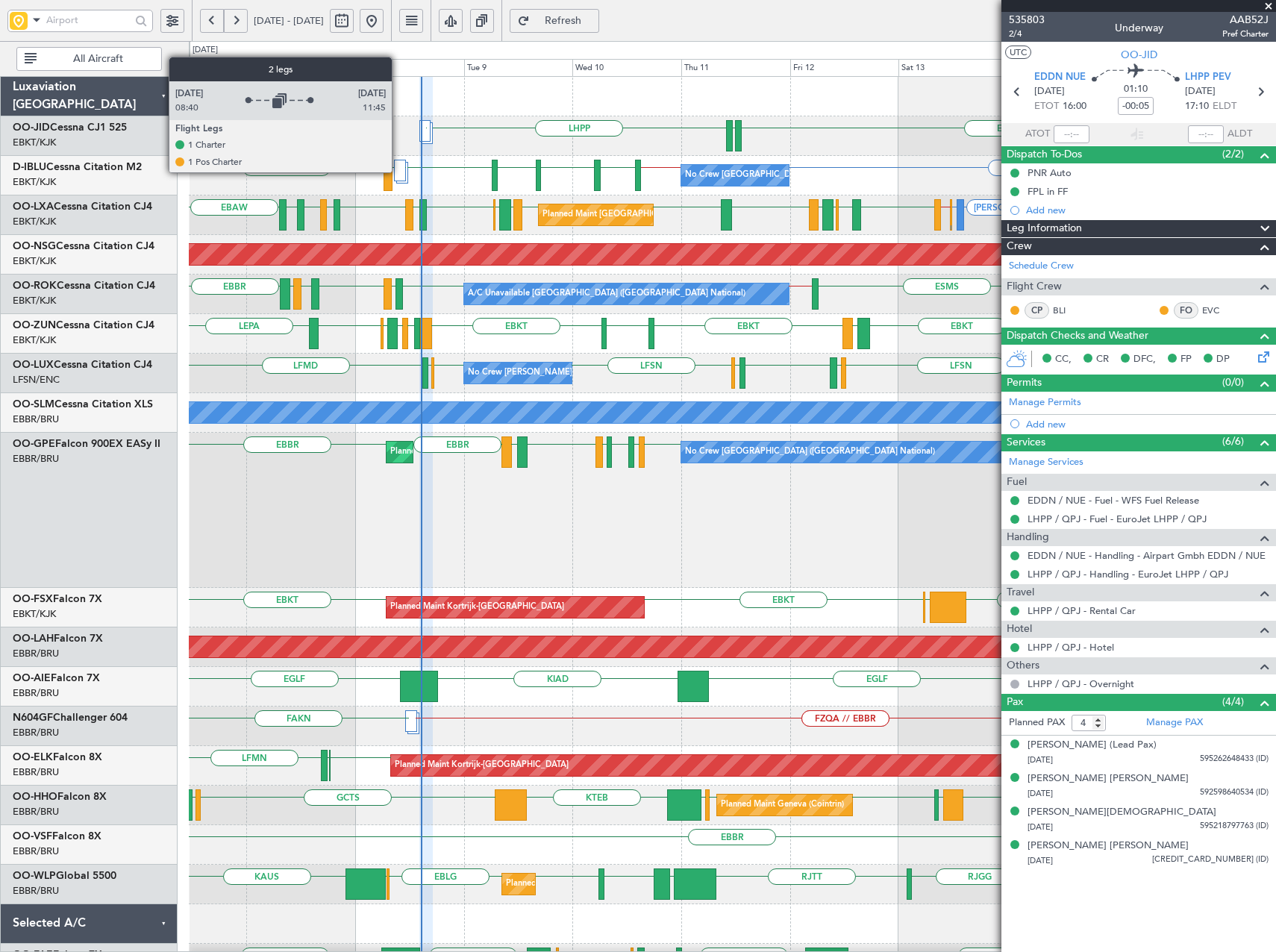
click at [398, 171] on div at bounding box center [400, 170] width 12 height 22
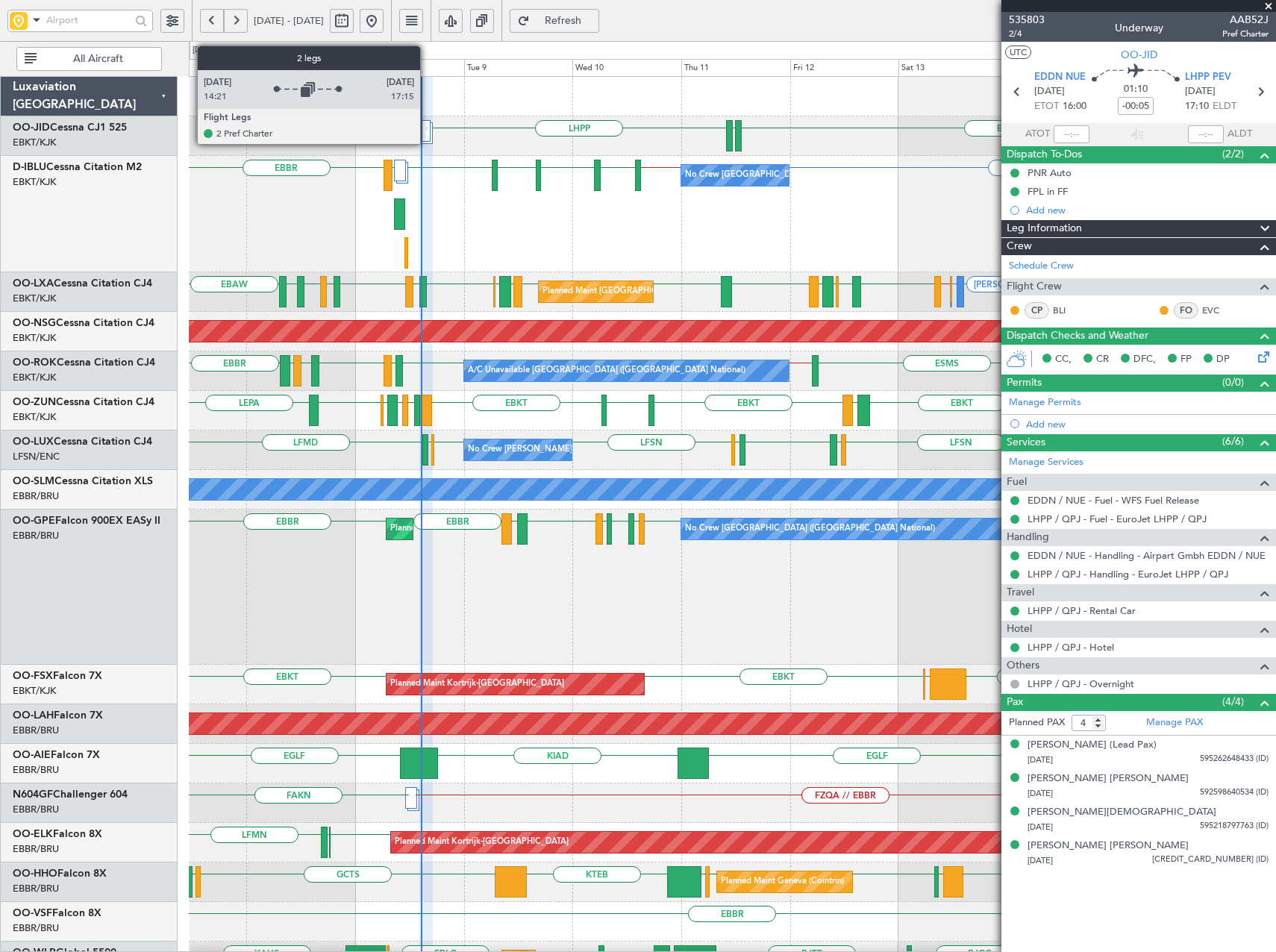
click at [427, 134] on div at bounding box center [425, 131] width 11 height 22
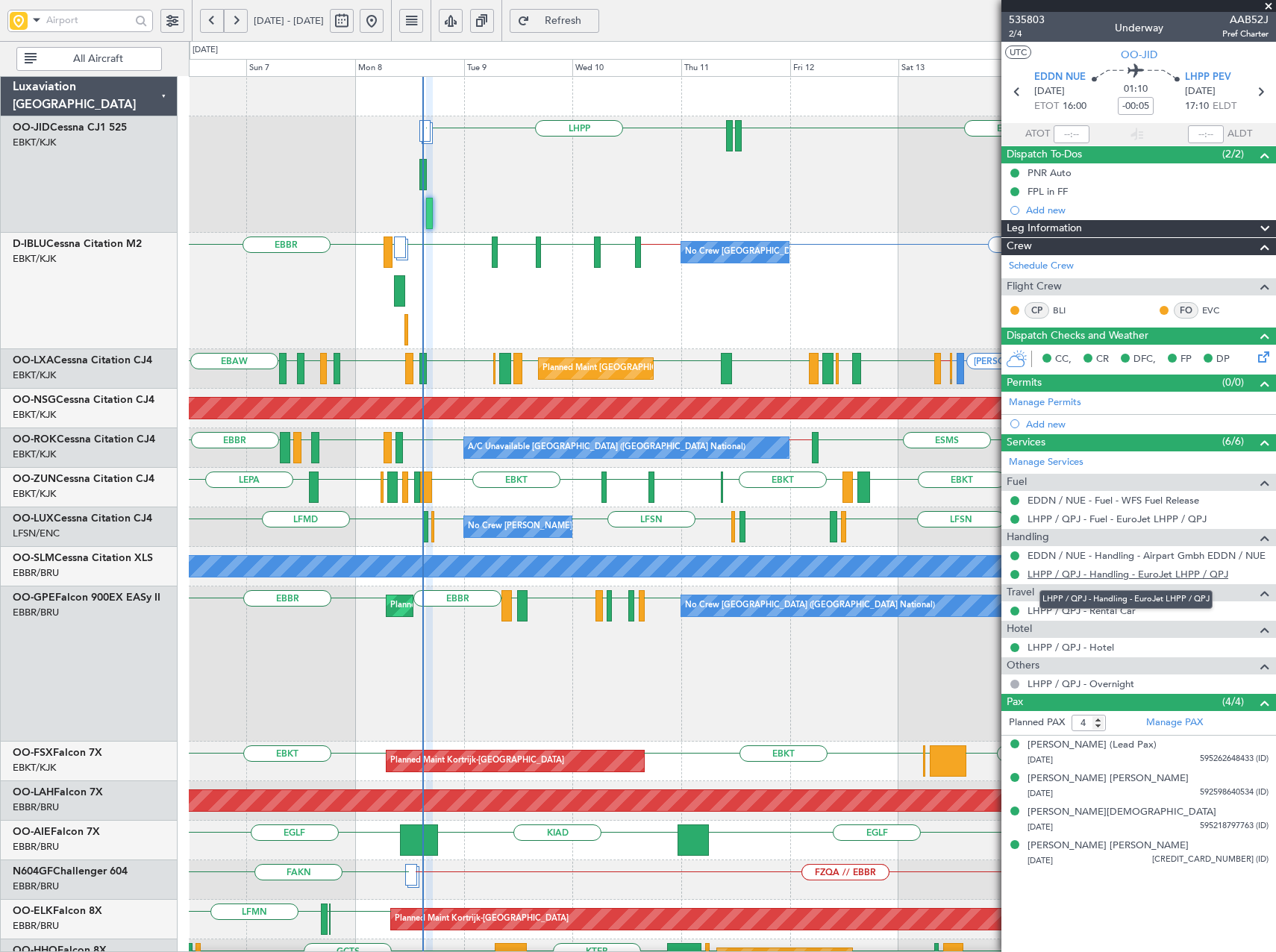
click at [1101, 577] on link "LHPP / QPJ - Handling - EuroJet LHPP / QPJ" at bounding box center [1127, 573] width 200 height 12
